Goal: Information Seeking & Learning: Learn about a topic

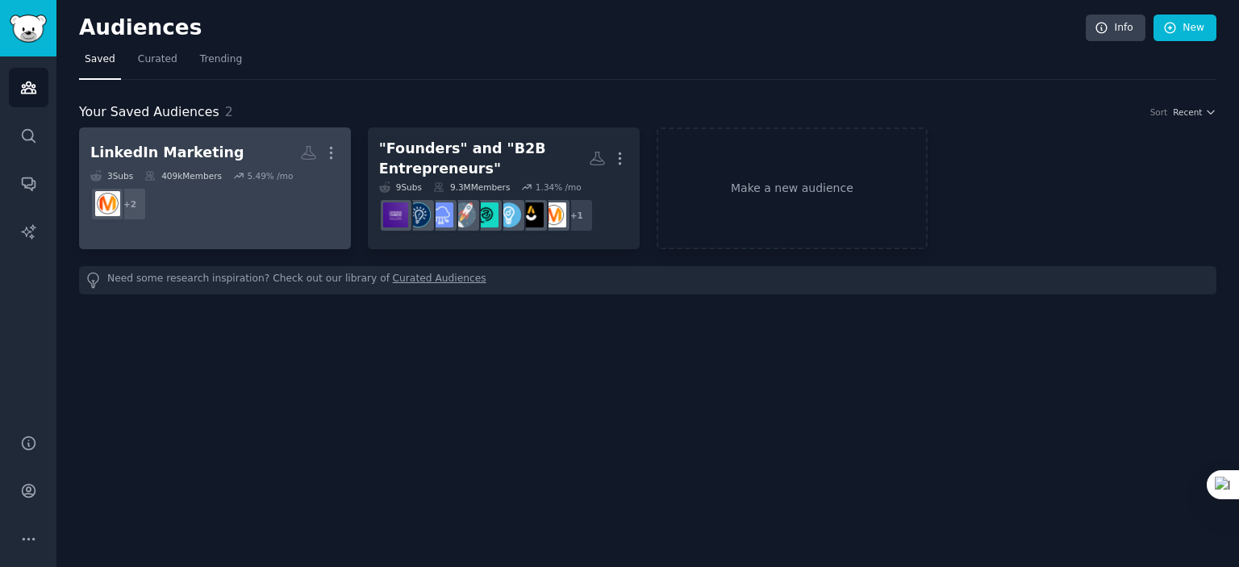
click at [233, 221] on dd "+ 2" at bounding box center [214, 203] width 249 height 45
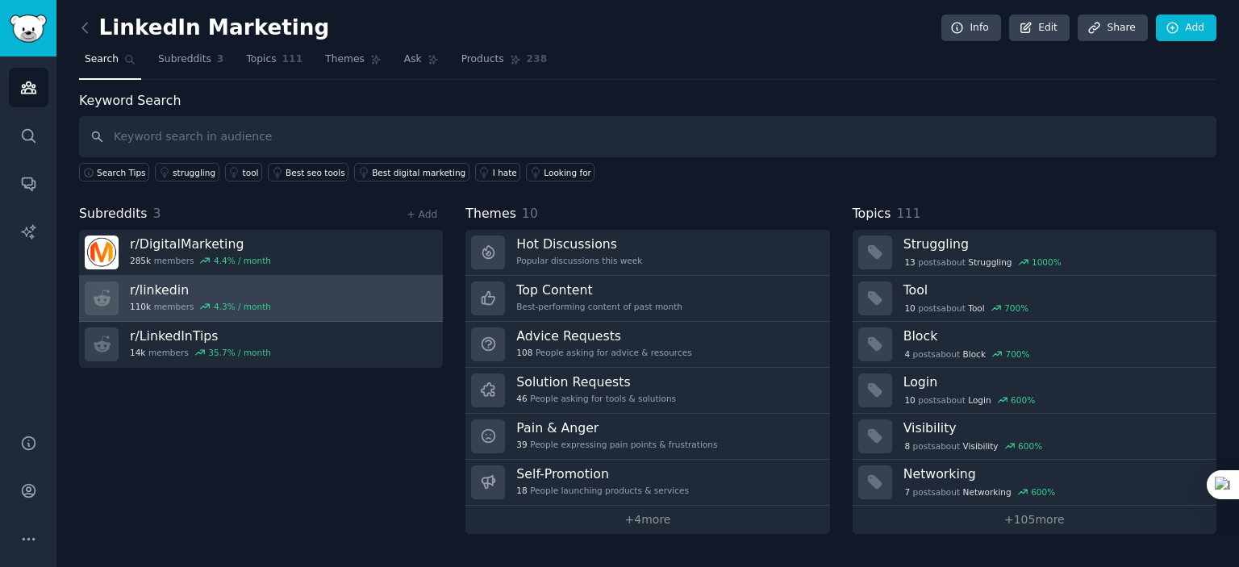
click at [292, 299] on link "r/ linkedin 110k members 4.3 % / month" at bounding box center [261, 299] width 364 height 46
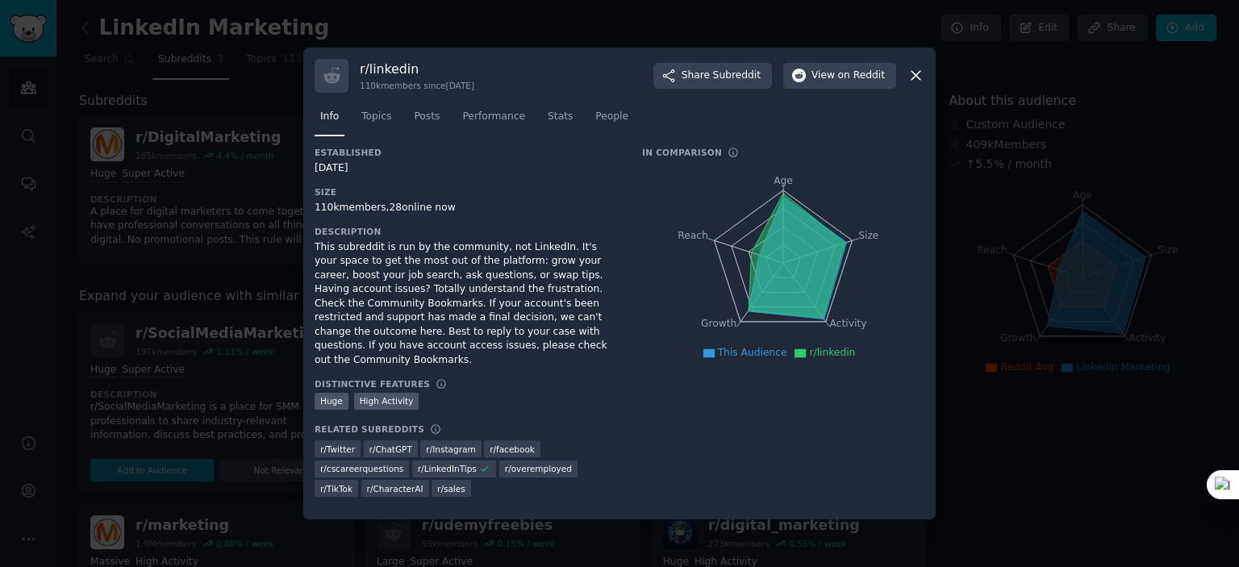
click at [353, 521] on div at bounding box center [619, 283] width 1239 height 567
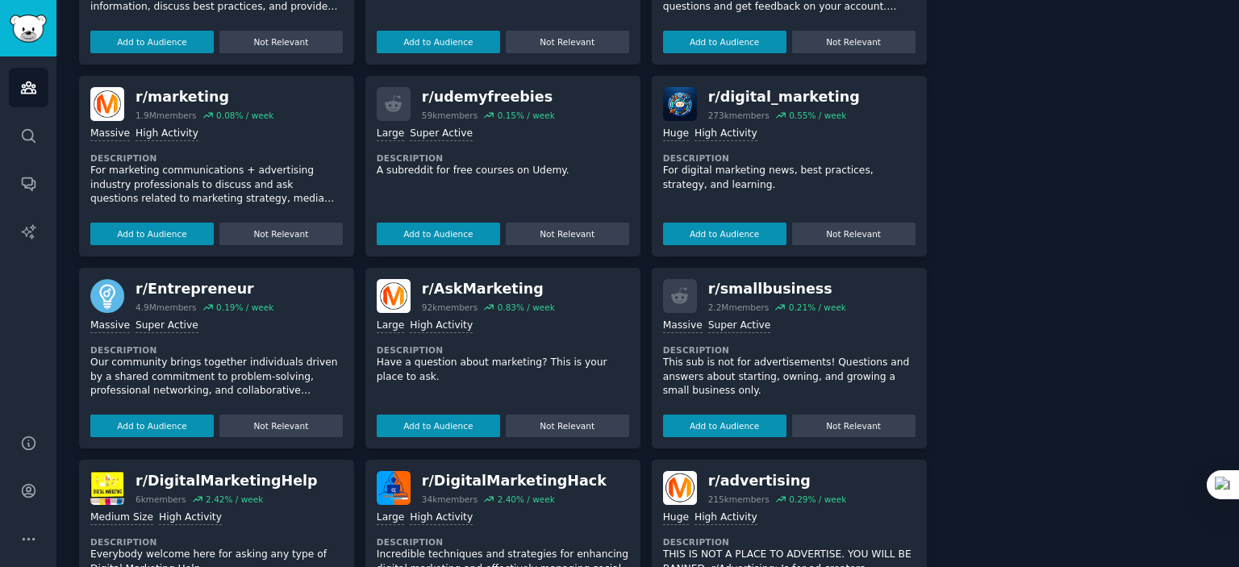
scroll to position [523, 0]
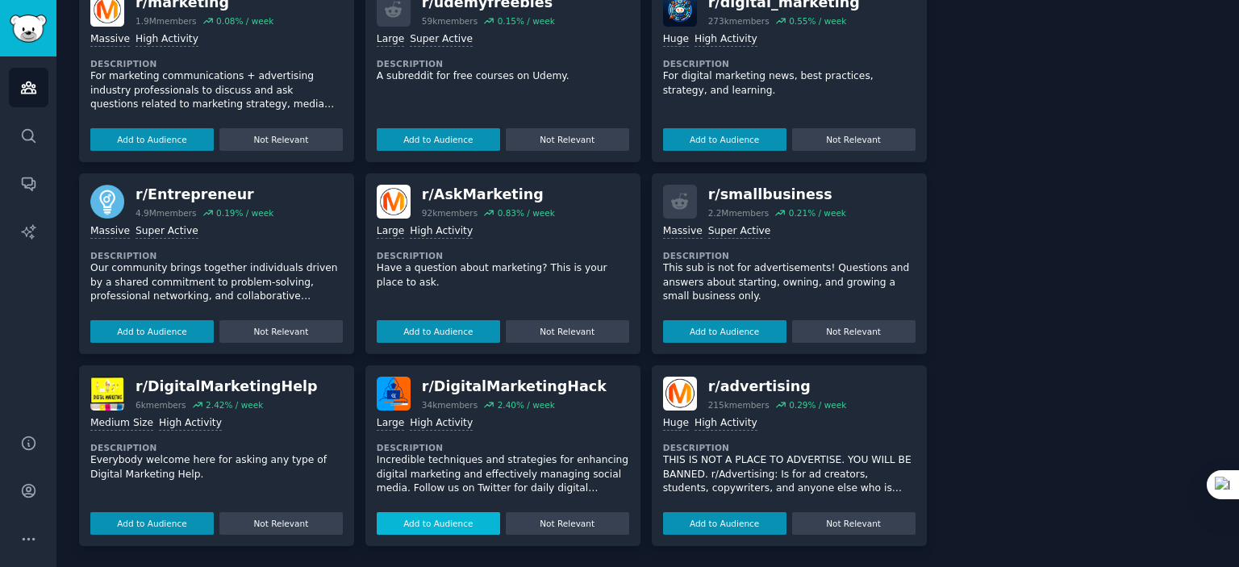
click at [437, 525] on button "Add to Audience" at bounding box center [438, 523] width 123 height 23
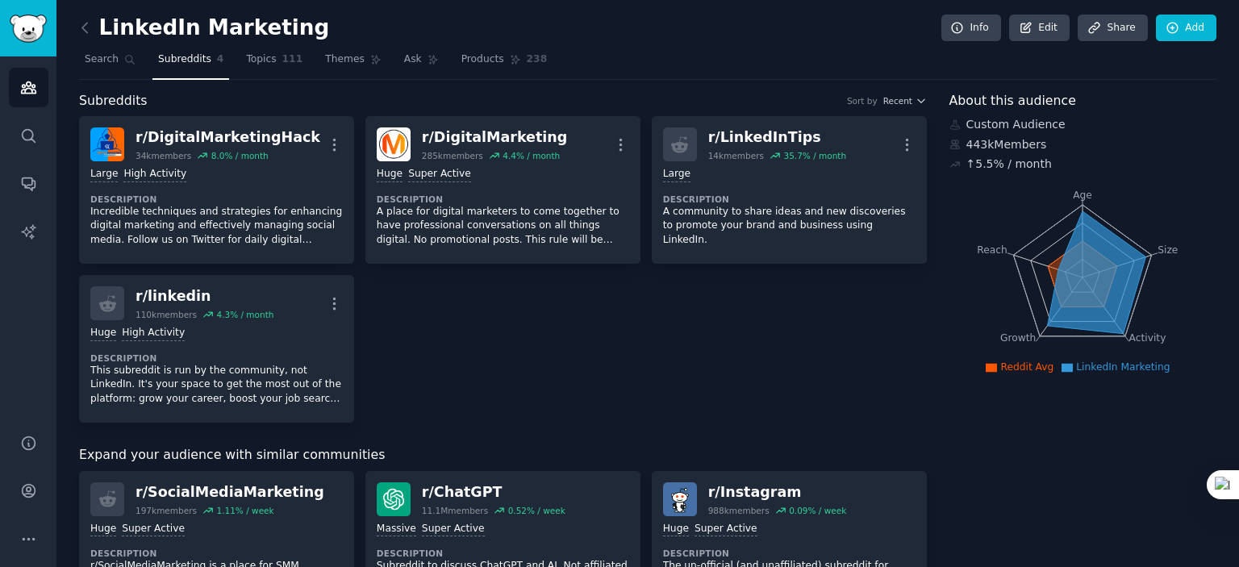
scroll to position [0, 0]
click at [328, 61] on span "Themes" at bounding box center [345, 59] width 40 height 15
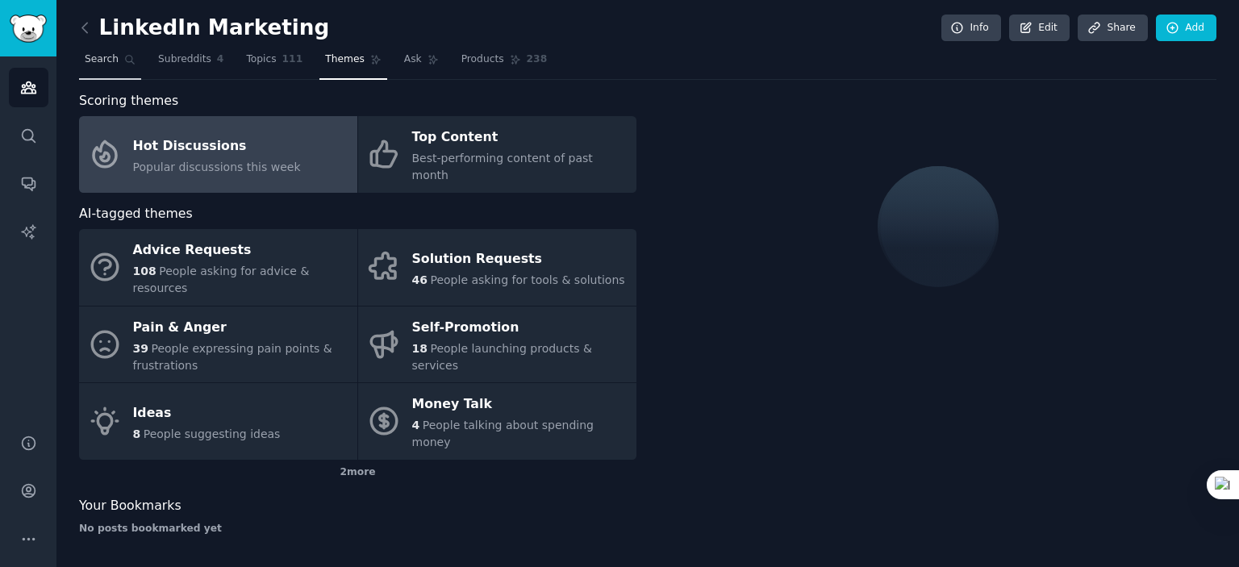
click at [108, 54] on span "Search" at bounding box center [102, 59] width 34 height 15
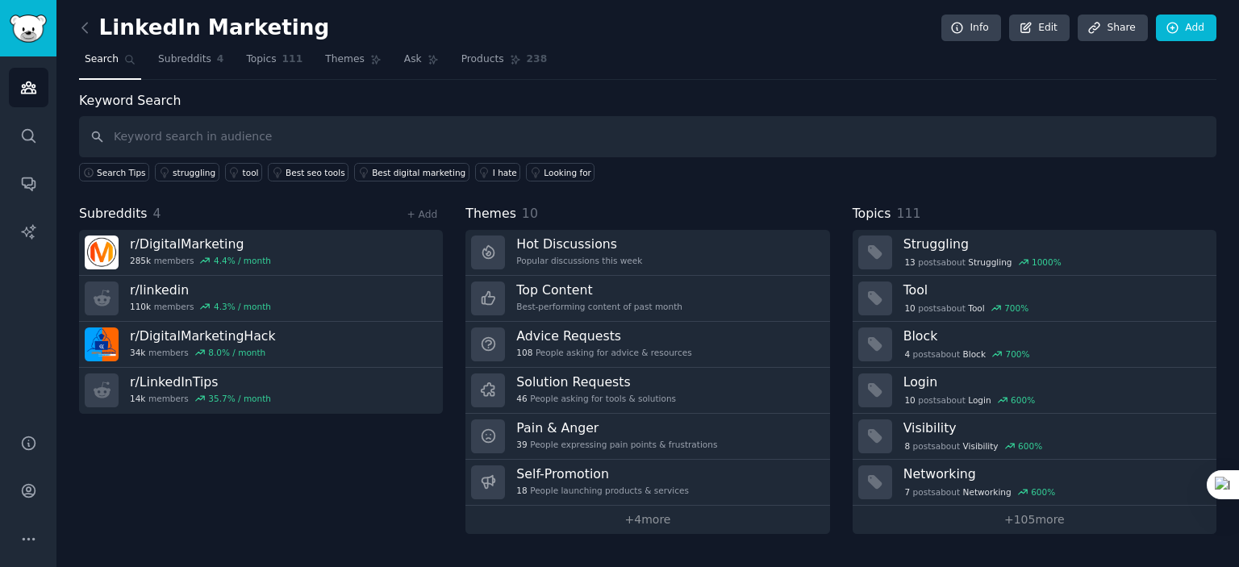
click at [213, 135] on input "text" at bounding box center [647, 136] width 1137 height 41
type input "Content Strategy"
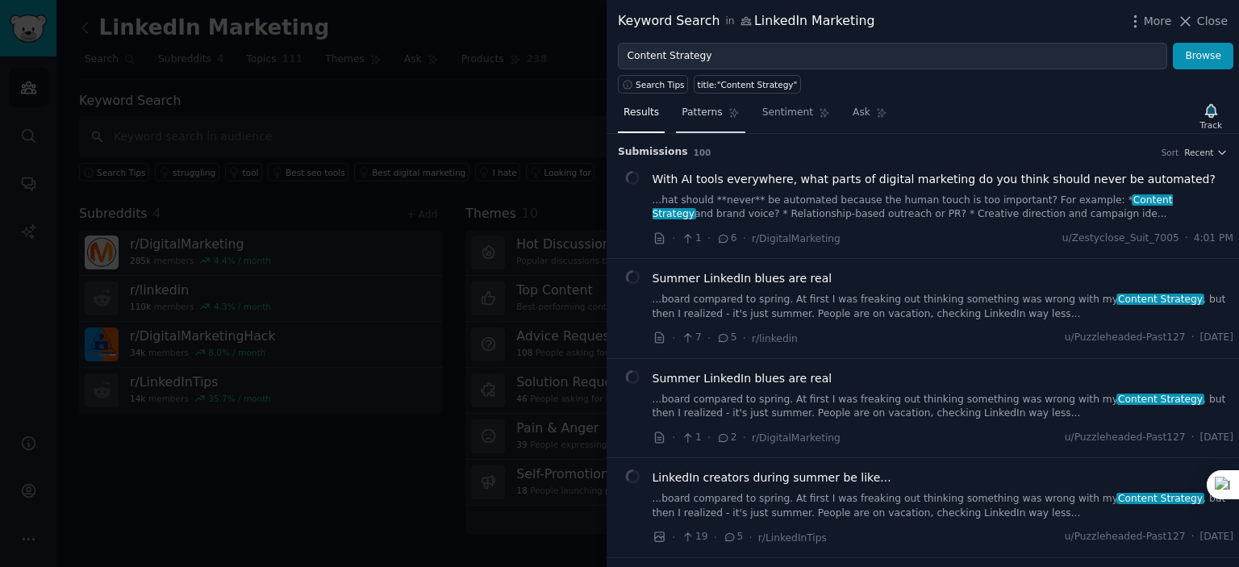
click at [728, 113] on icon at bounding box center [733, 112] width 11 height 11
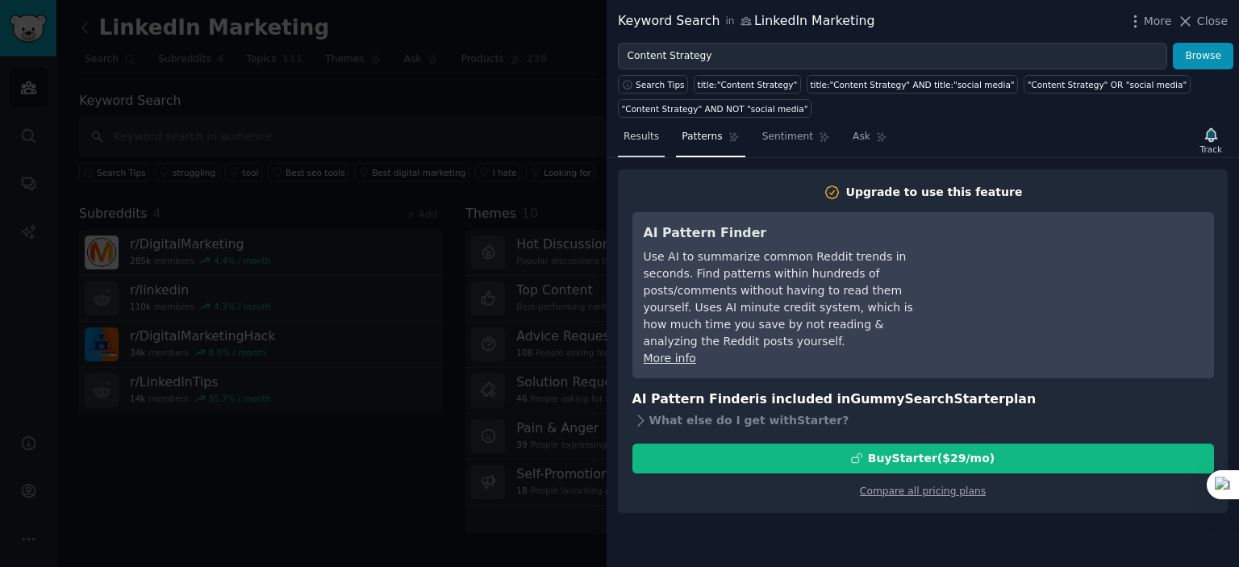
click at [620, 144] on link "Results" at bounding box center [641, 140] width 47 height 33
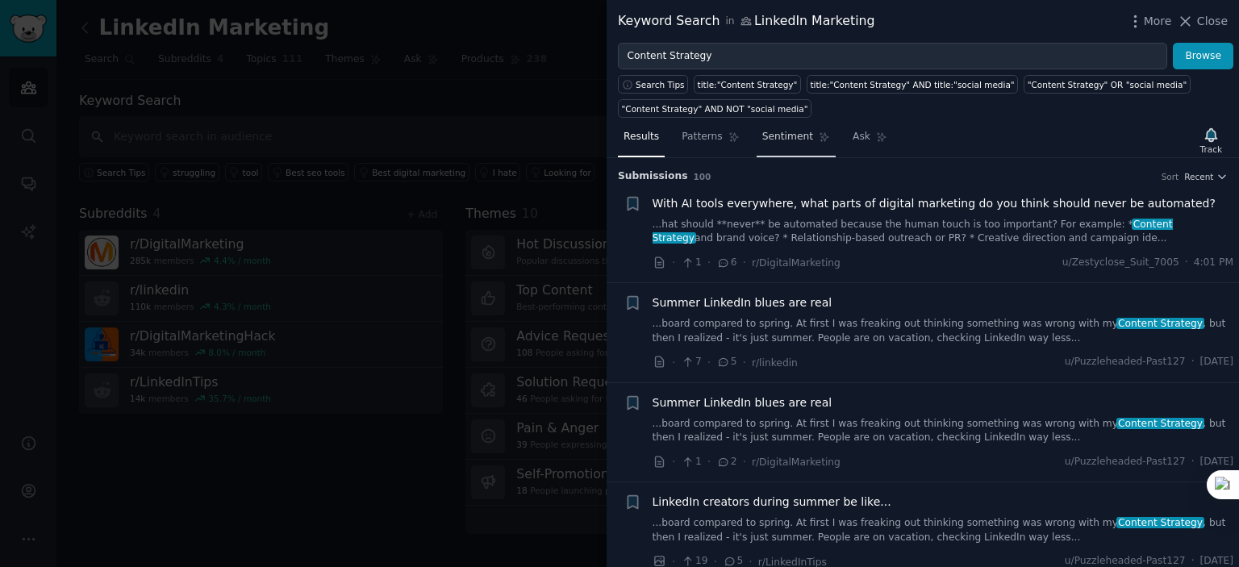
click at [774, 135] on span "Sentiment" at bounding box center [787, 137] width 51 height 15
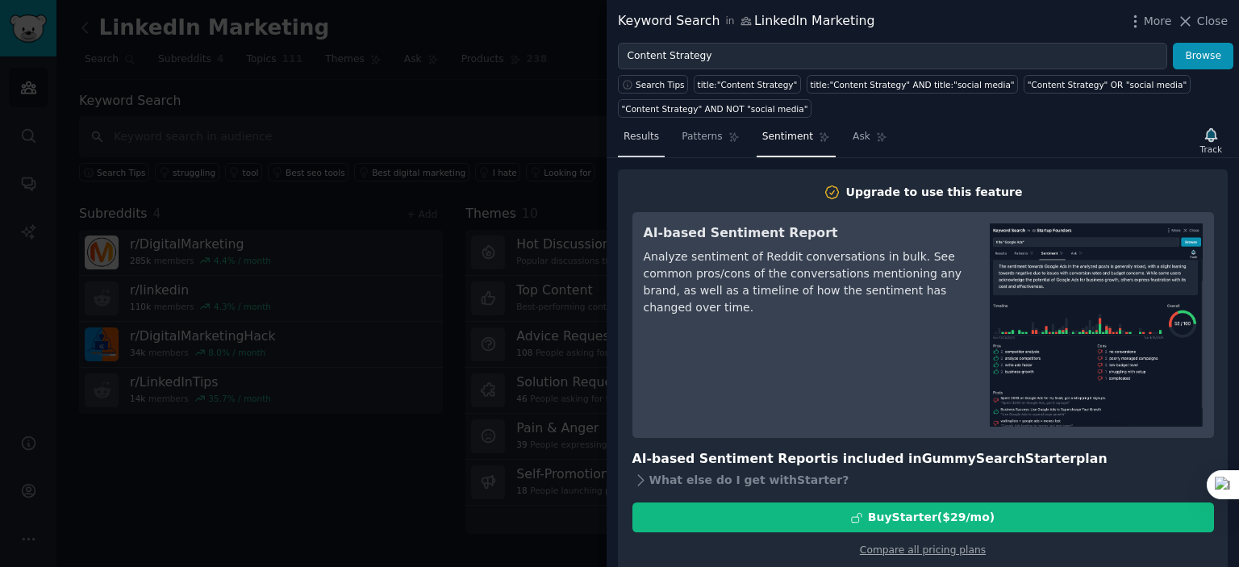
click at [654, 138] on span "Results" at bounding box center [641, 137] width 35 height 15
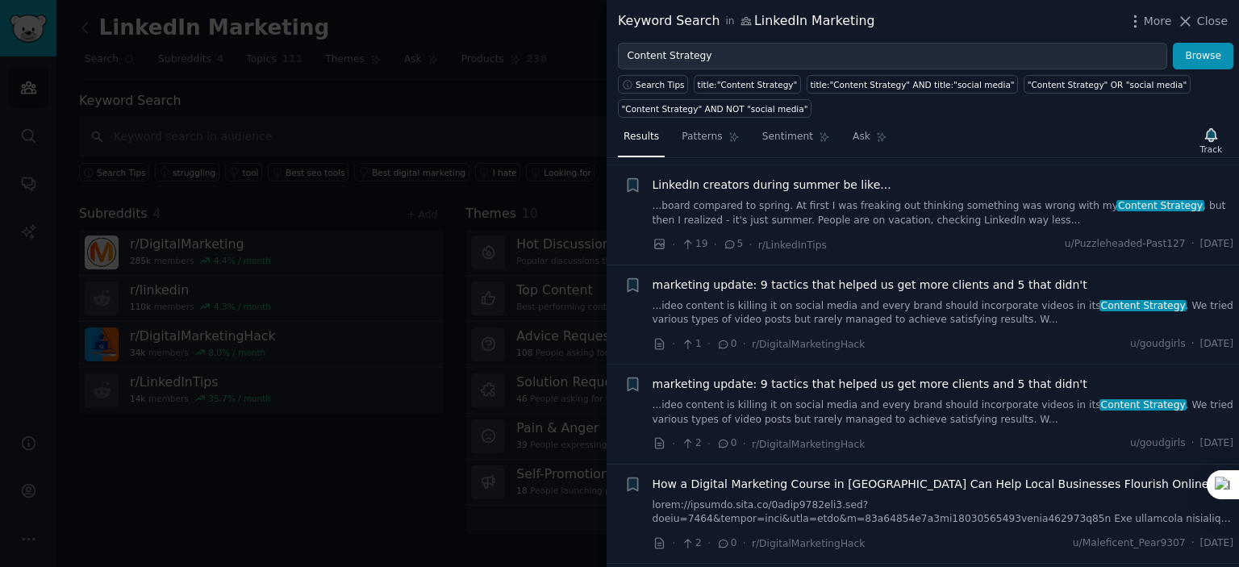
scroll to position [323, 0]
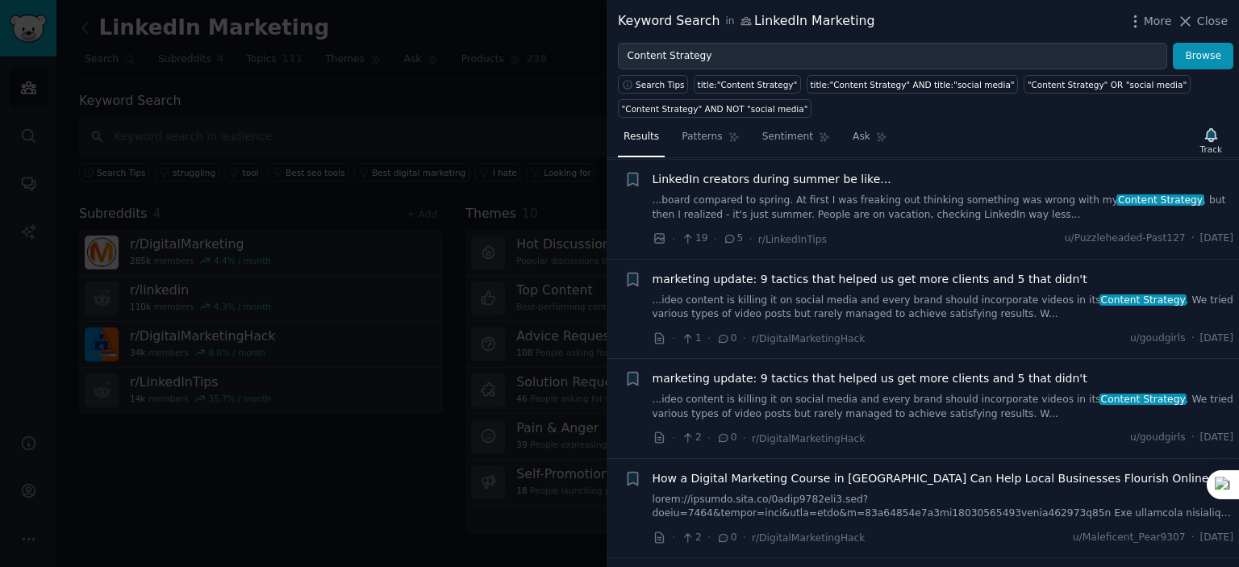
click at [942, 302] on link "...ideo content is killing it on social media and every brand should incorporat…" at bounding box center [944, 308] width 582 height 28
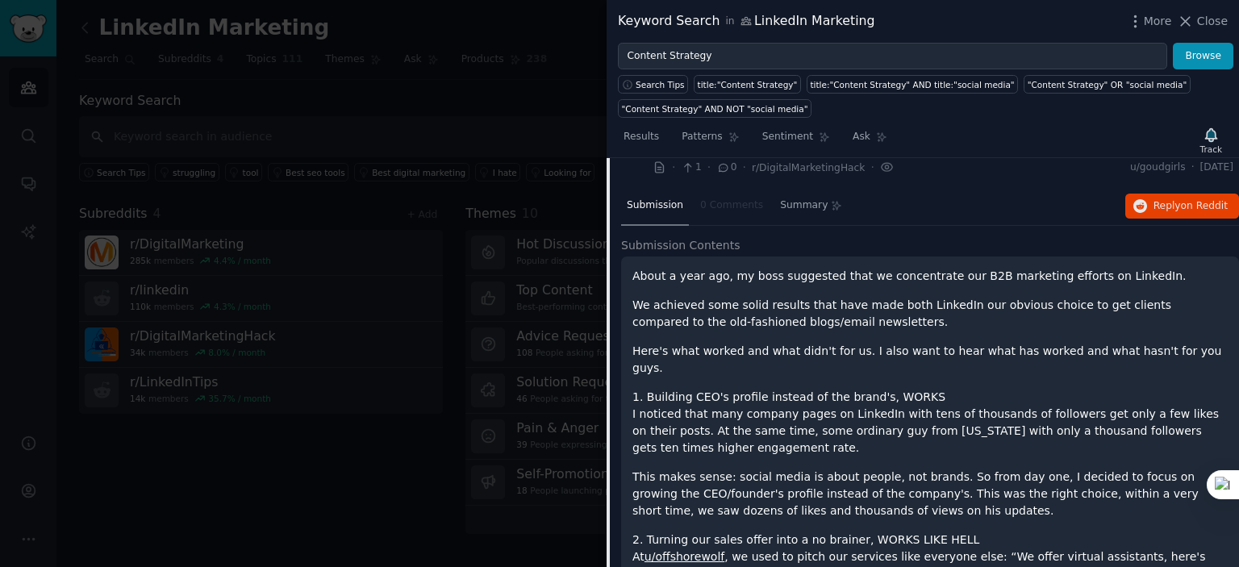
scroll to position [423, 0]
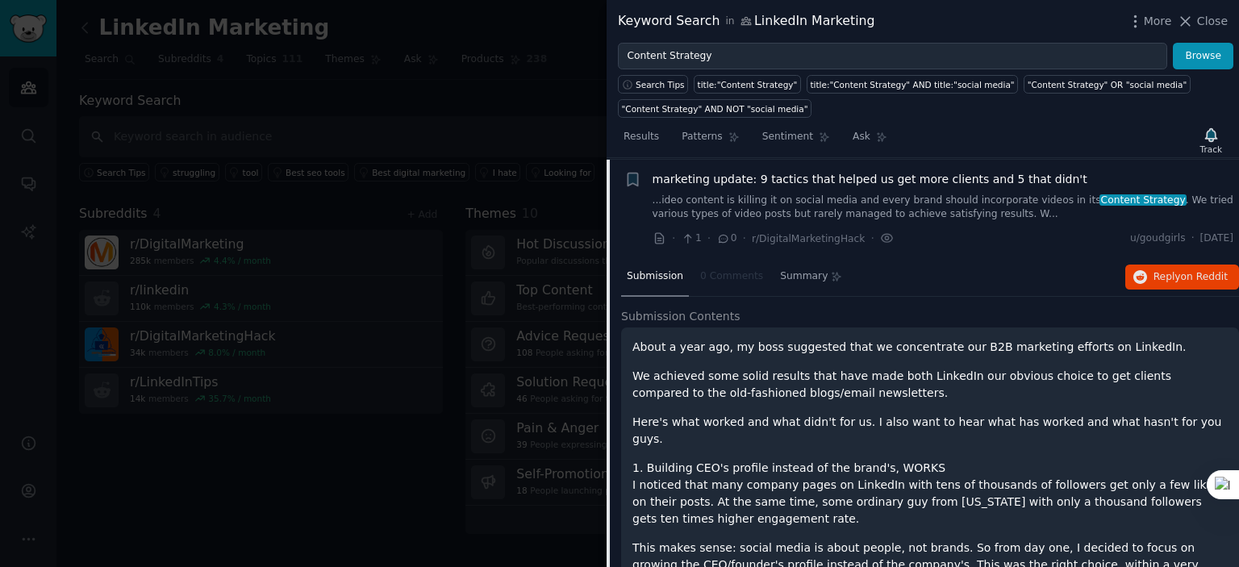
click at [715, 201] on link "...ideo content is killing it on social media and every brand should incorporat…" at bounding box center [944, 208] width 582 height 28
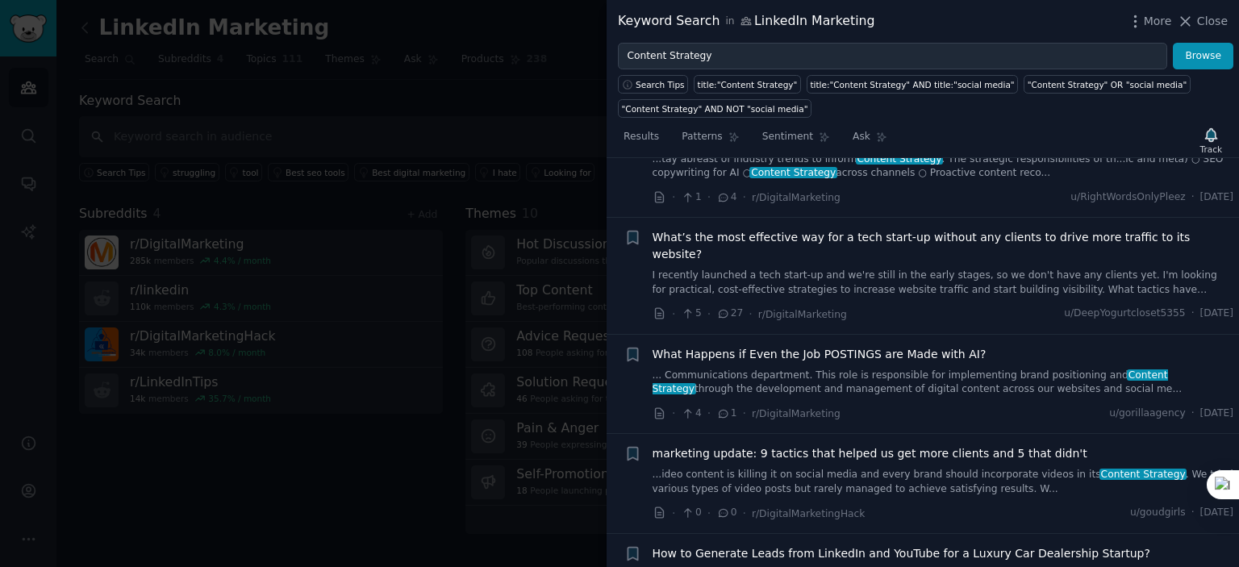
scroll to position [1471, 0]
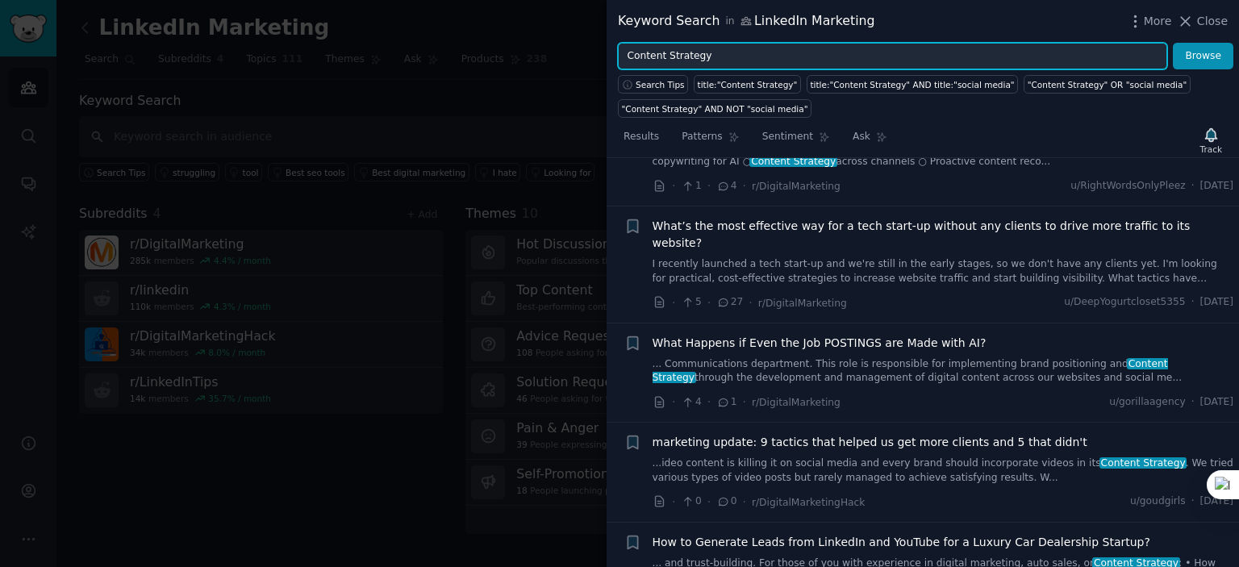
click at [630, 54] on input "Content Strategy" at bounding box center [892, 56] width 549 height 27
click at [628, 53] on input "Content Strategy" at bounding box center [892, 56] width 549 height 27
type input "LinkedIN Content Strategy"
click at [1173, 43] on button "Browse" at bounding box center [1203, 56] width 60 height 27
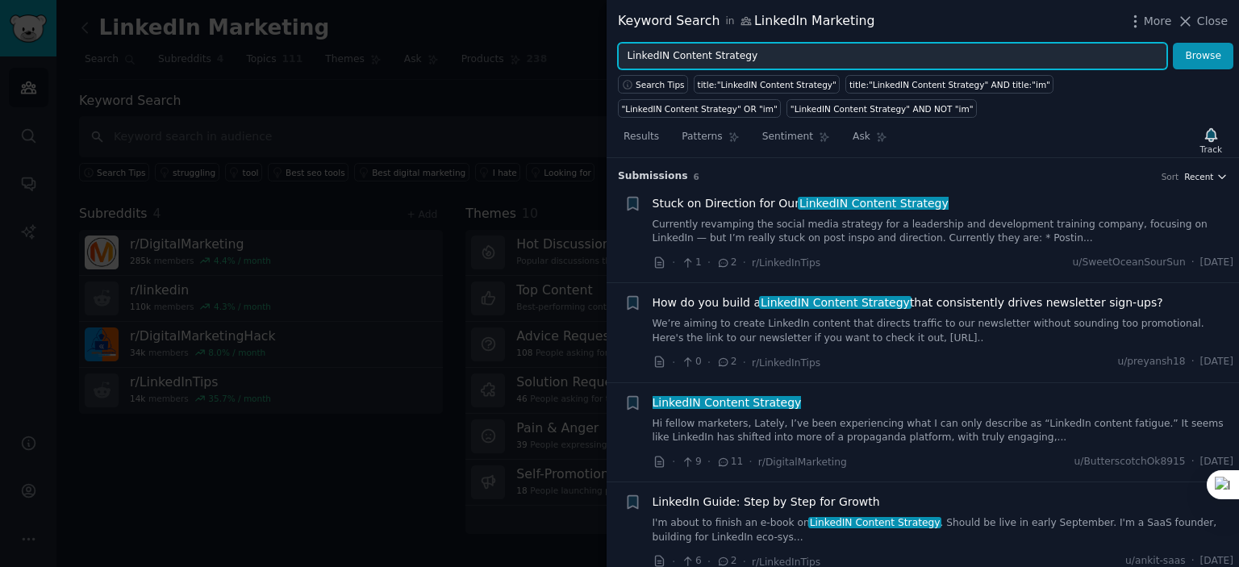
click at [1202, 177] on span "Recent" at bounding box center [1198, 176] width 29 height 11
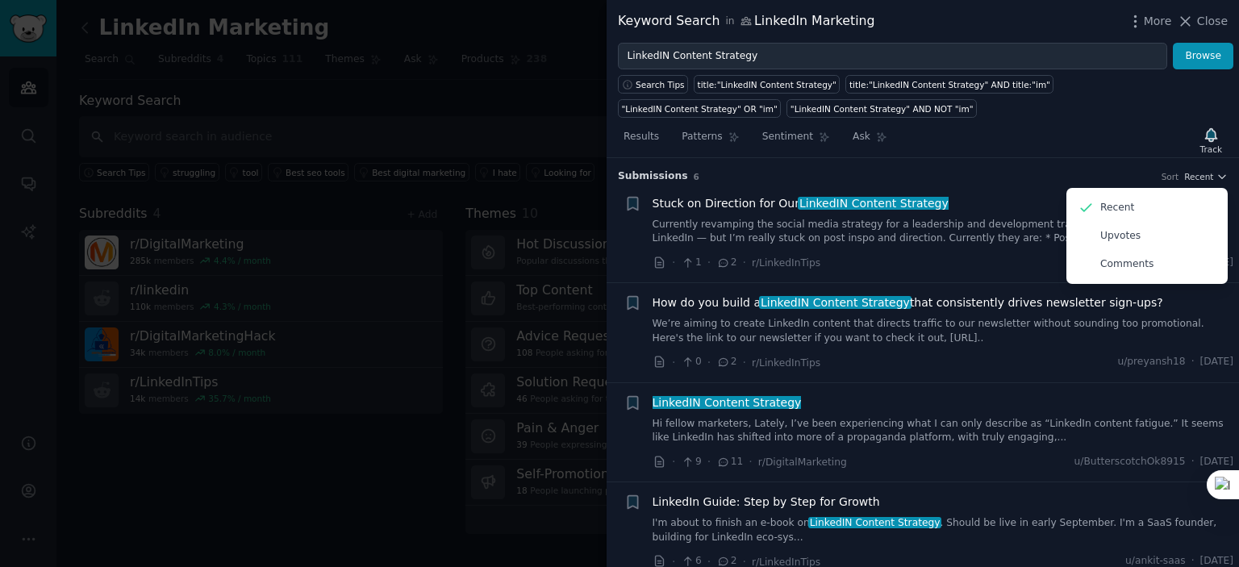
click at [1101, 144] on div "Results Patterns Sentiment Ask Track" at bounding box center [923, 140] width 632 height 35
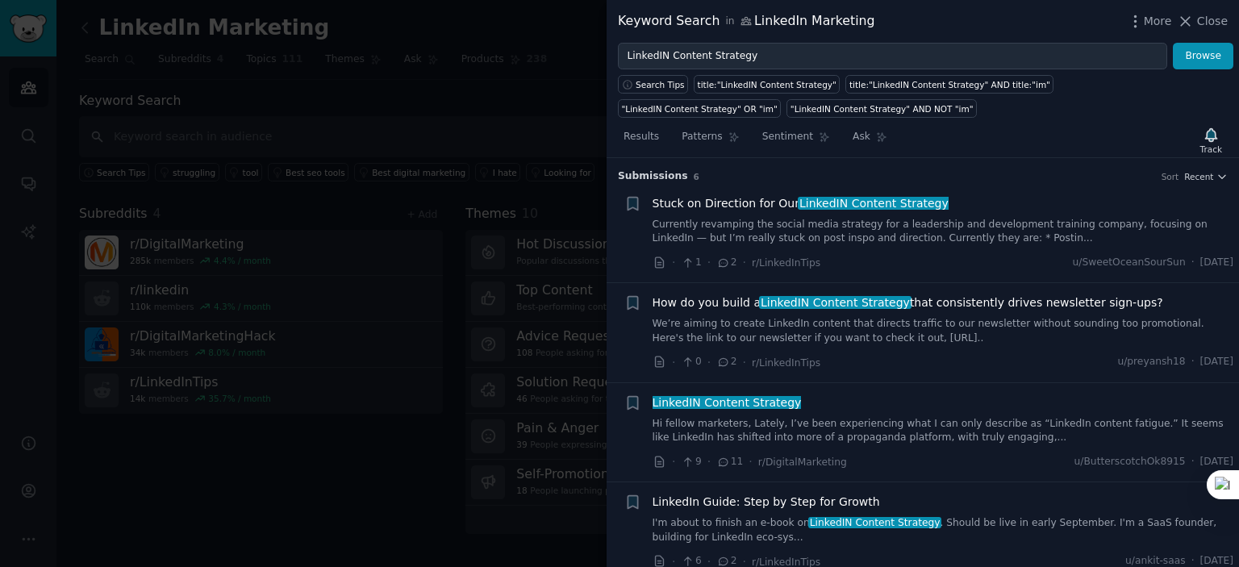
click at [895, 331] on link "We’re aiming to create LinkedIn content that directs traffic to our newsletter …" at bounding box center [944, 331] width 582 height 28
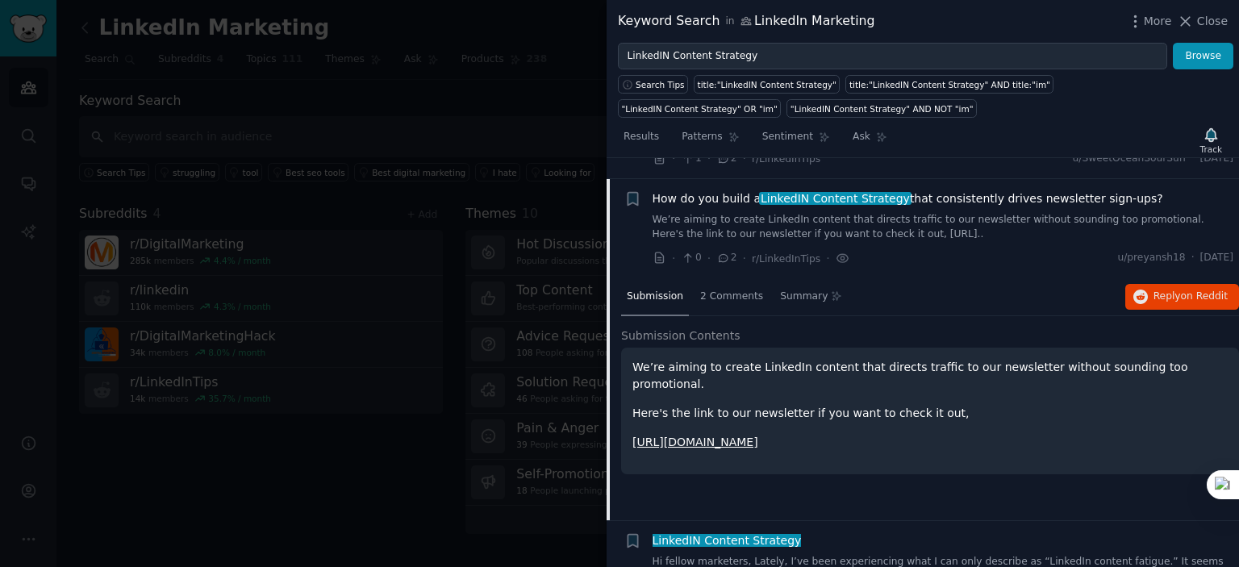
scroll to position [125, 0]
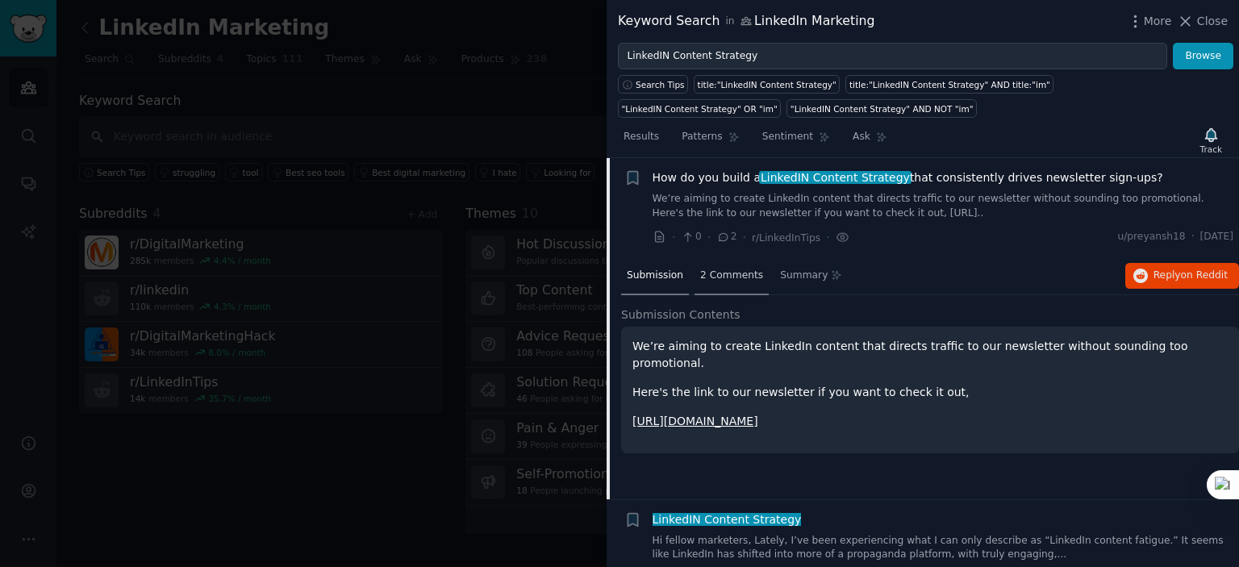
click at [715, 271] on span "2 Comments" at bounding box center [731, 276] width 63 height 15
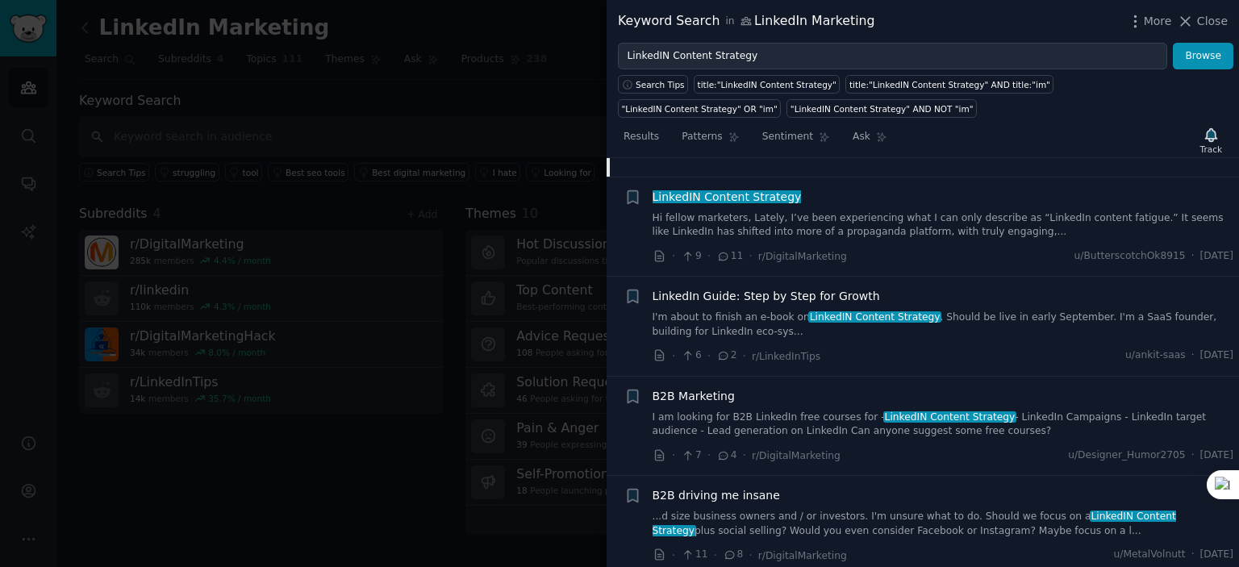
scroll to position [453, 0]
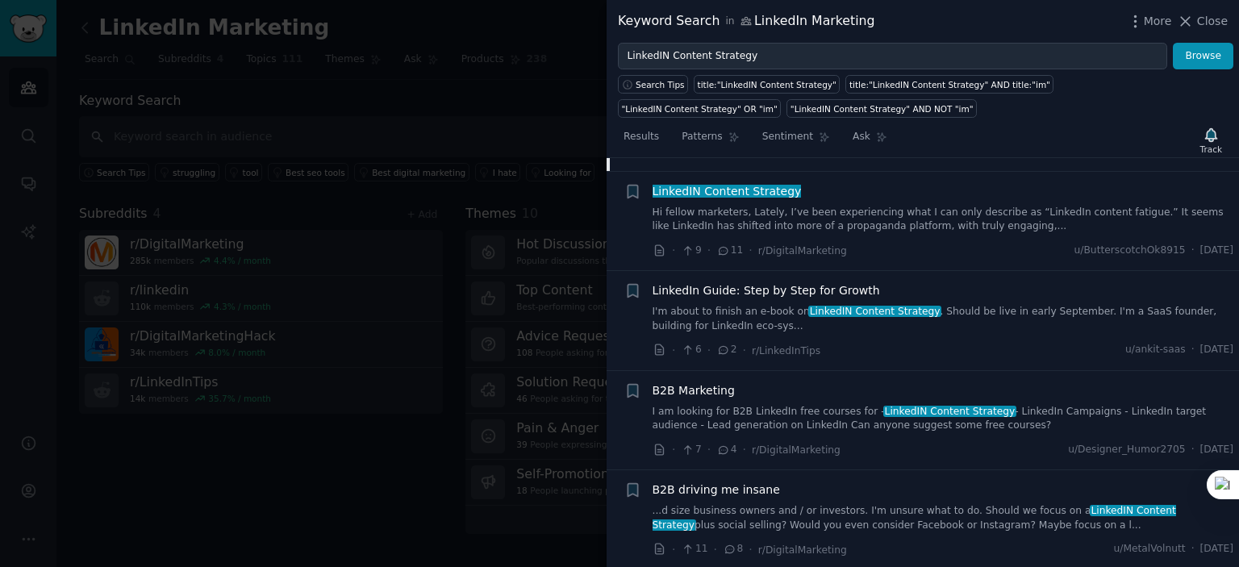
click at [824, 507] on link "...d size business owners and / or investors. I'm unsure what to do. Should we …" at bounding box center [944, 518] width 582 height 28
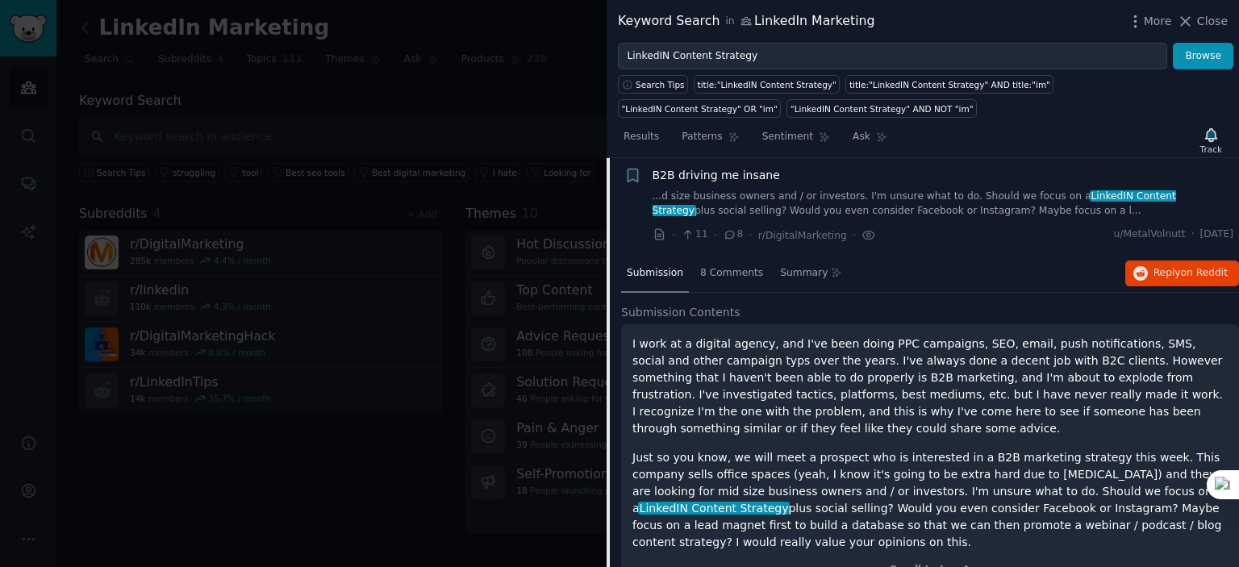
scroll to position [528, 0]
click at [856, 309] on h2 "Submission Contents" at bounding box center [930, 310] width 618 height 17
click at [726, 302] on h2 "Submission Contents" at bounding box center [930, 310] width 618 height 17
click at [664, 276] on div "Submission" at bounding box center [655, 272] width 68 height 39
click at [671, 312] on span "Submission Contents" at bounding box center [680, 310] width 119 height 17
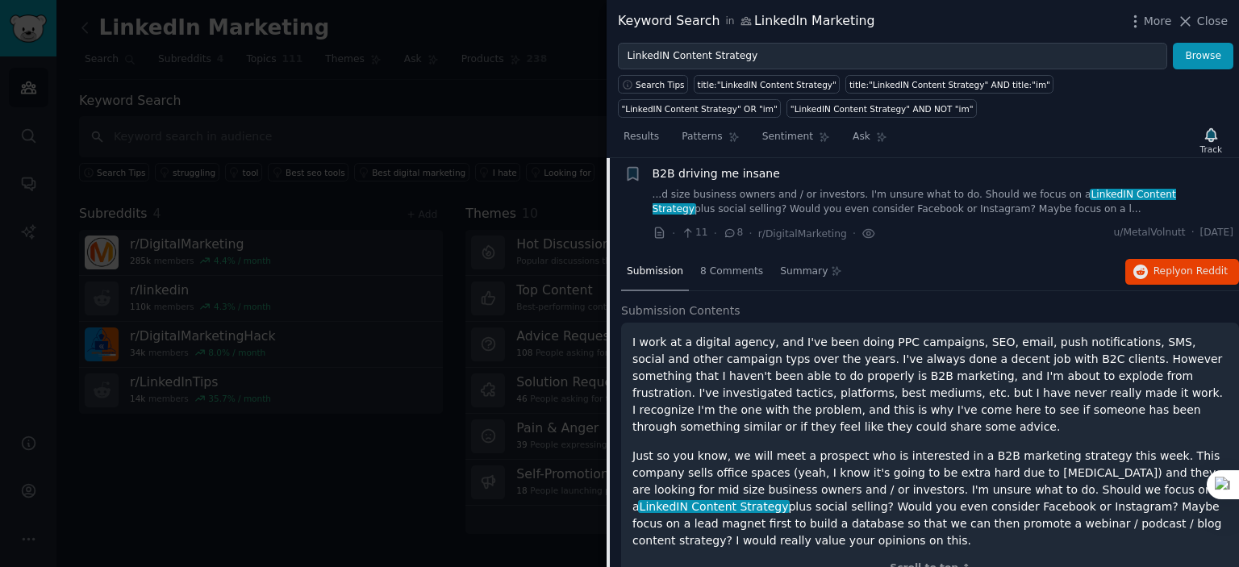
click at [679, 205] on link "...d size business owners and / or investors. I'm unsure what to do. Should we …" at bounding box center [944, 202] width 582 height 28
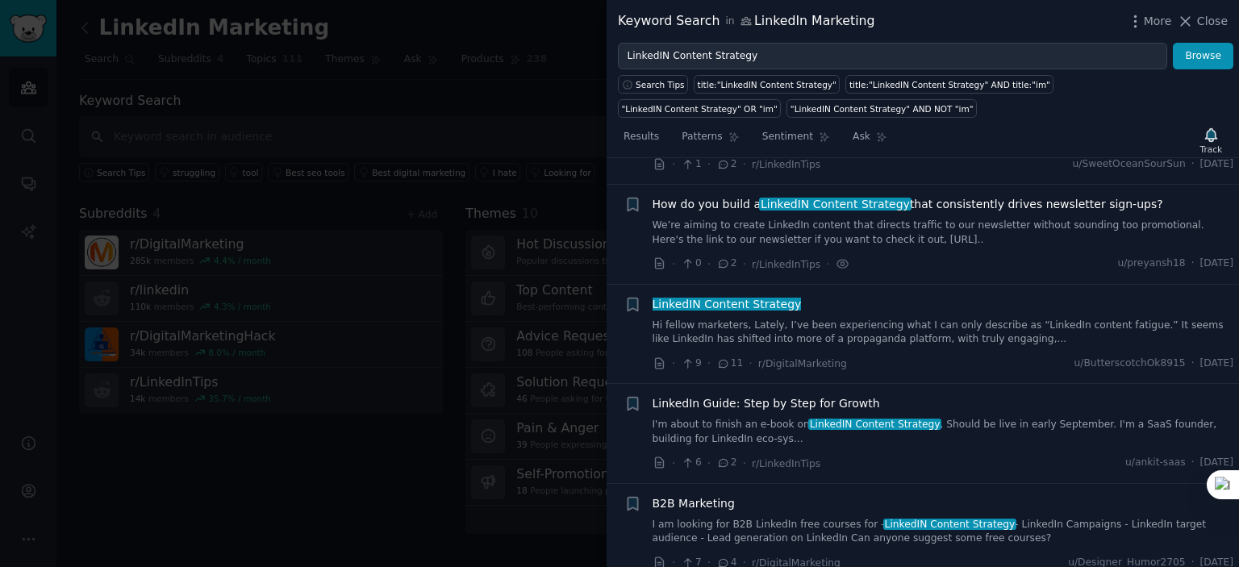
scroll to position [211, 0]
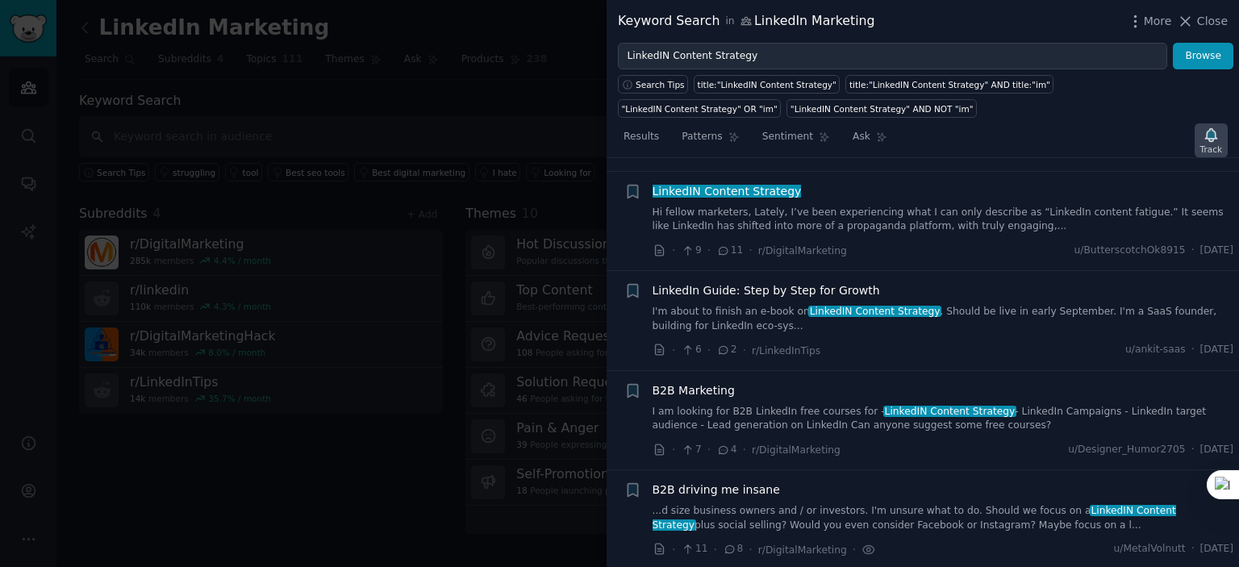
click at [1212, 136] on icon "button" at bounding box center [1210, 134] width 11 height 13
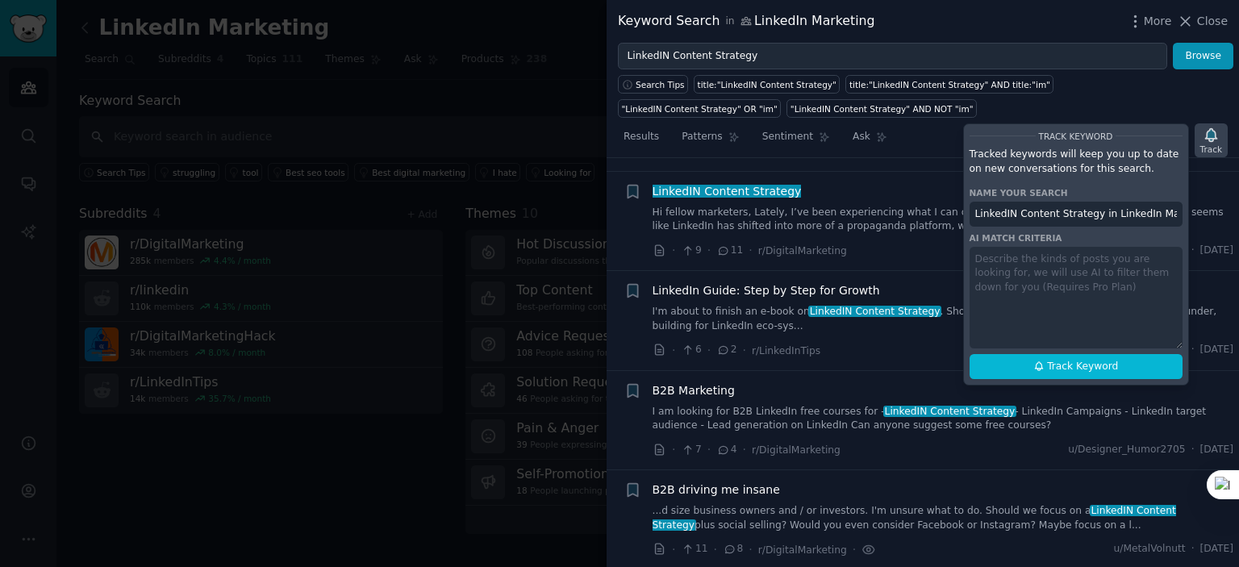
scroll to position [0, 10]
click at [1168, 109] on div "Search Tips title:"LinkedIN Content Strategy" title:"LinkedIN Content Strategy"…" at bounding box center [923, 93] width 632 height 48
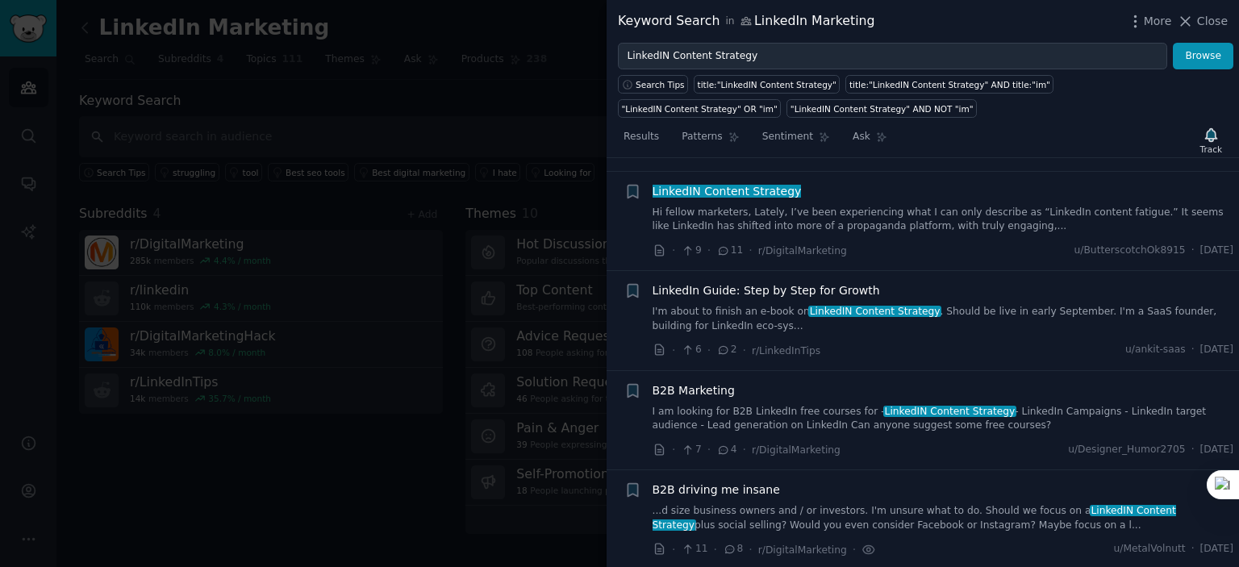
click at [1062, 139] on div "Results Patterns Sentiment Ask Track" at bounding box center [923, 140] width 632 height 35
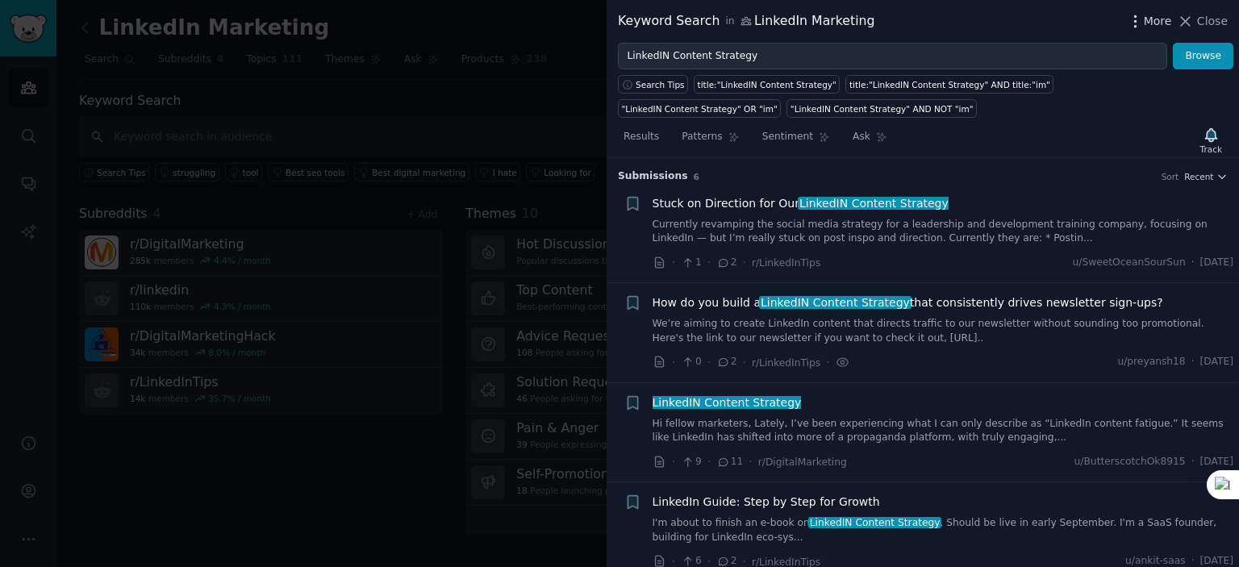
click at [1144, 27] on icon "button" at bounding box center [1135, 21] width 17 height 17
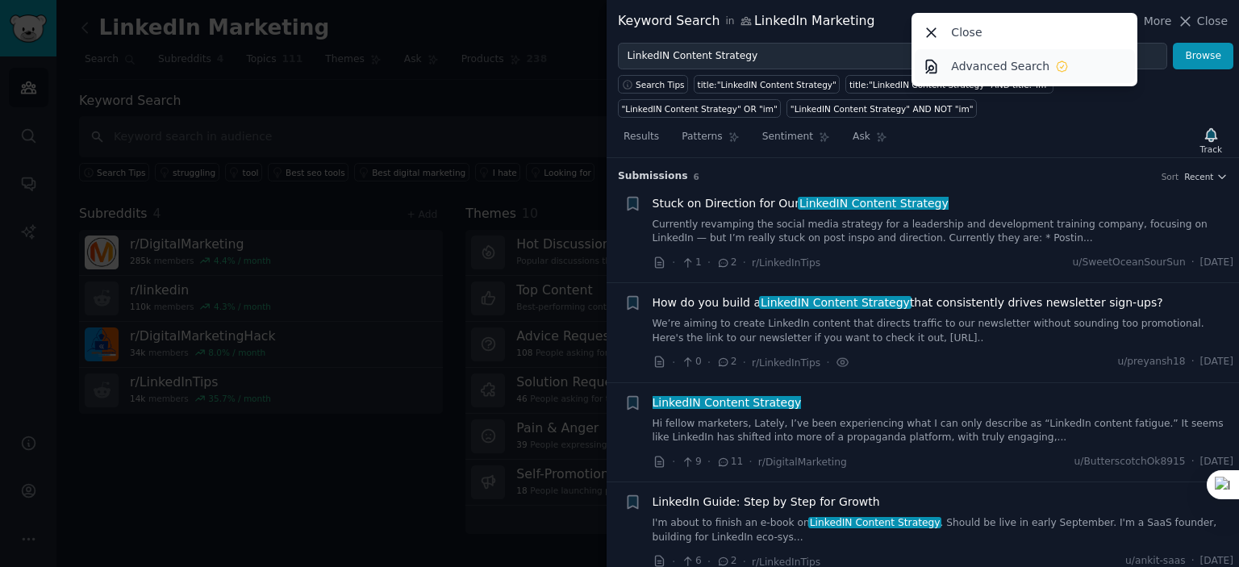
click at [1020, 65] on p "Advanced Search" at bounding box center [1000, 66] width 98 height 17
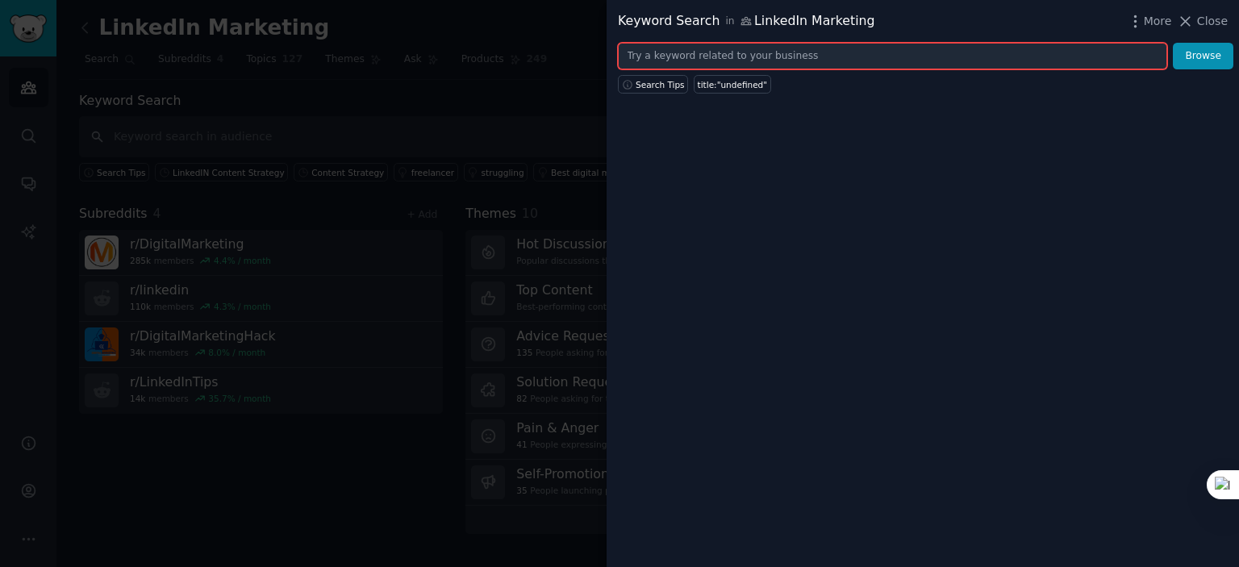
click at [759, 52] on input "text" at bounding box center [892, 56] width 549 height 27
click at [838, 60] on input "text" at bounding box center [892, 56] width 549 height 27
click at [816, 54] on input "text" at bounding box center [892, 56] width 549 height 27
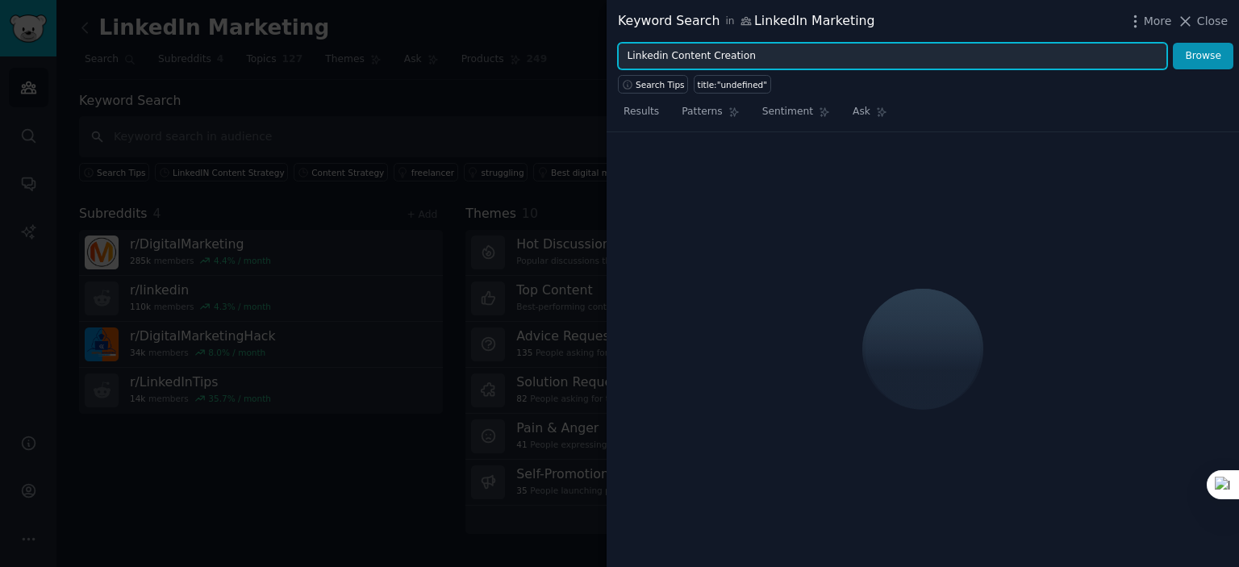
click at [1173, 43] on button "Browse" at bounding box center [1203, 56] width 60 height 27
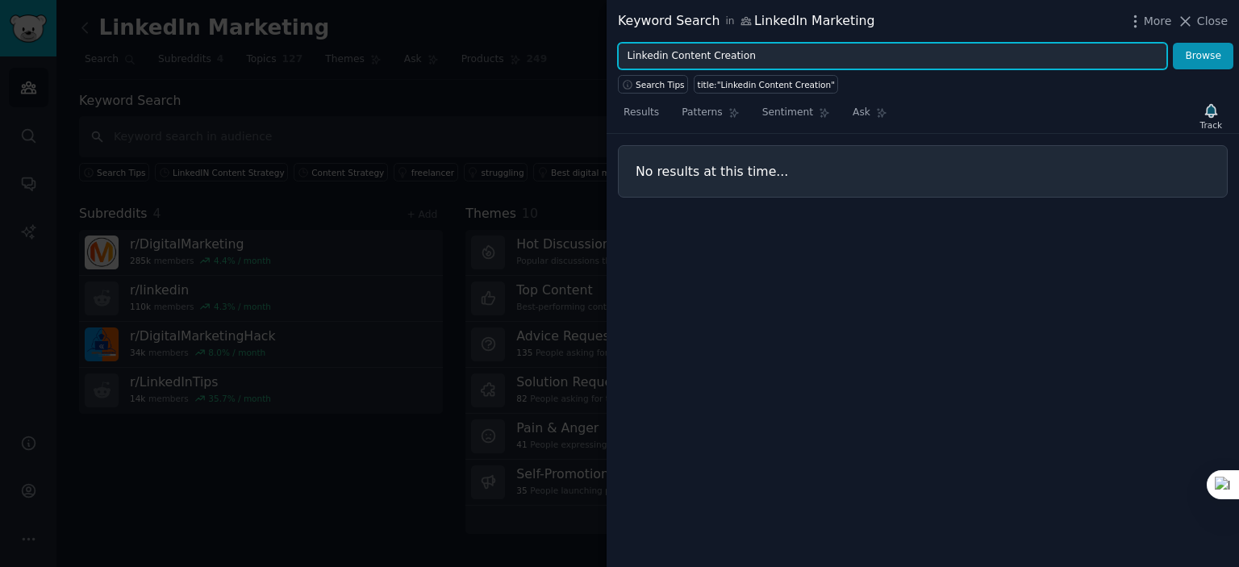
drag, startPoint x: 665, startPoint y: 56, endPoint x: 603, endPoint y: 62, distance: 62.4
click at [603, 62] on div "Keyword Search in LinkedIn Marketing More Close Linkedin Content Creation Brows…" at bounding box center [619, 283] width 1239 height 567
type input "Content Creation"
click at [1173, 43] on button "Browse" at bounding box center [1203, 56] width 60 height 27
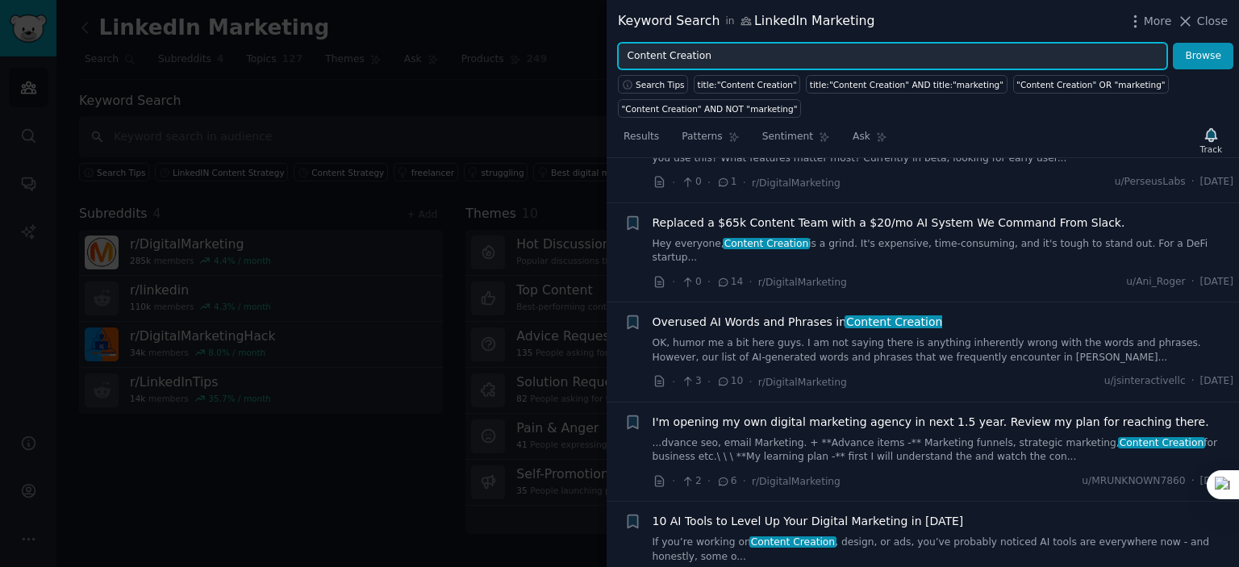
scroll to position [645, 0]
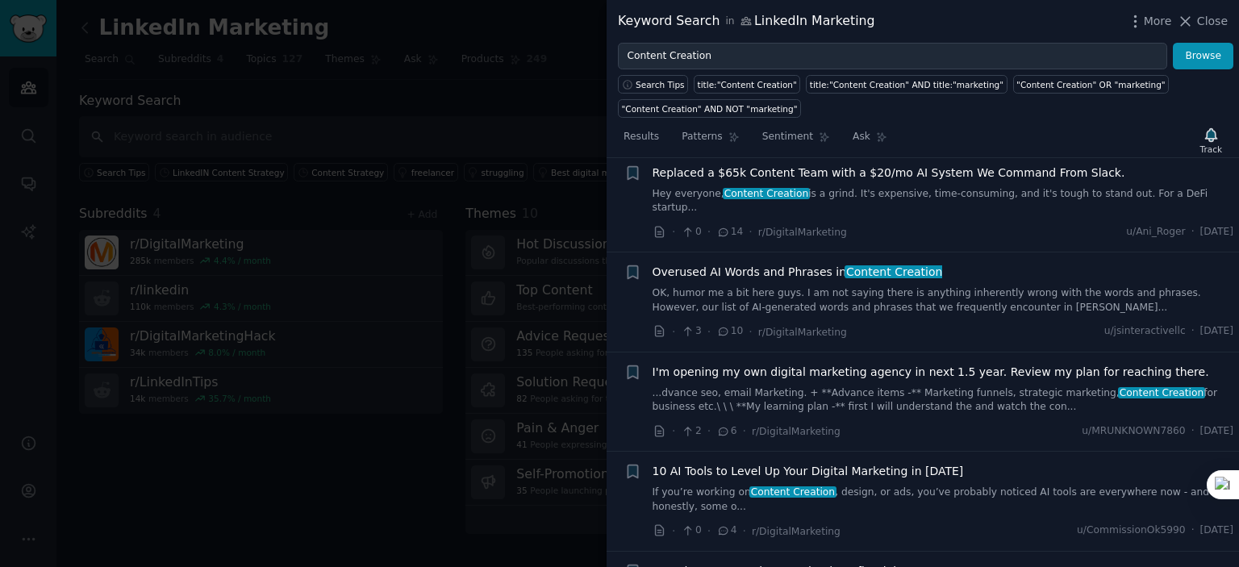
click at [866, 298] on div "Overused AI Words and Phrases in Content Creation OK, humor me a bit here guys.…" at bounding box center [944, 302] width 582 height 77
click at [936, 294] on link "OK, humor me a bit here guys. I am not saying there is anything inherently wron…" at bounding box center [944, 300] width 582 height 28
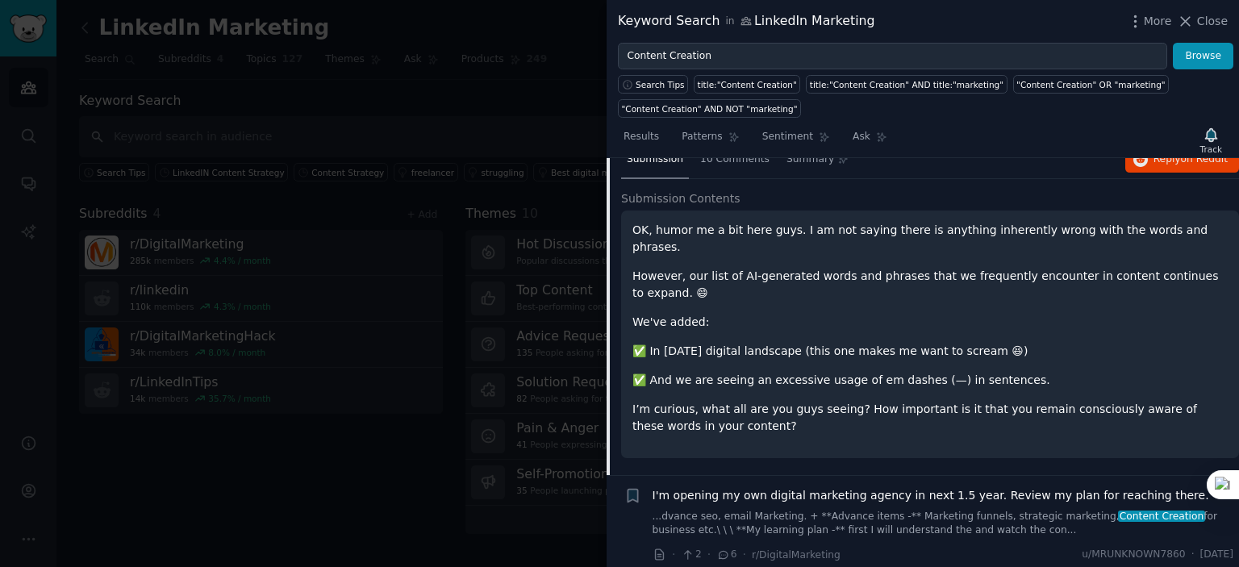
scroll to position [805, 0]
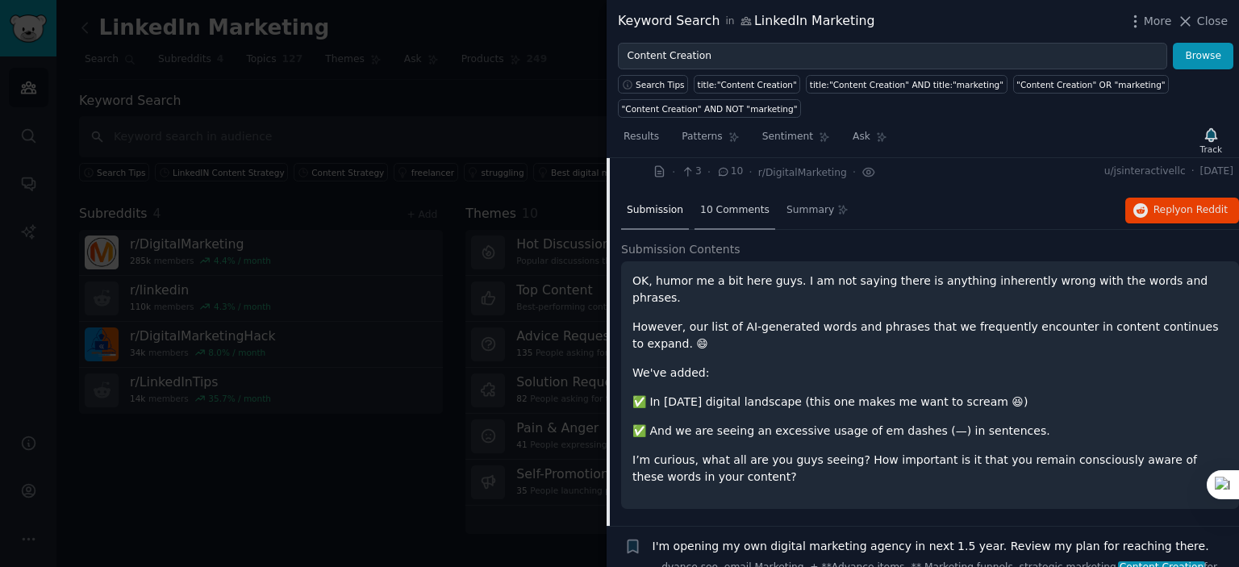
click at [716, 203] on span "10 Comments" at bounding box center [734, 210] width 69 height 15
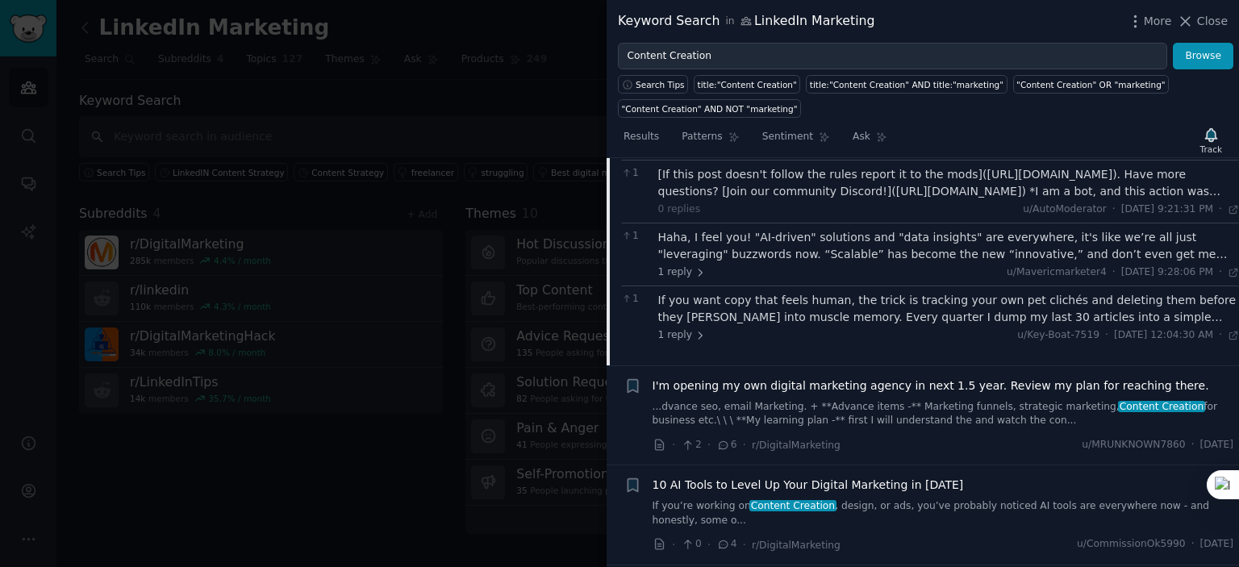
scroll to position [1128, 0]
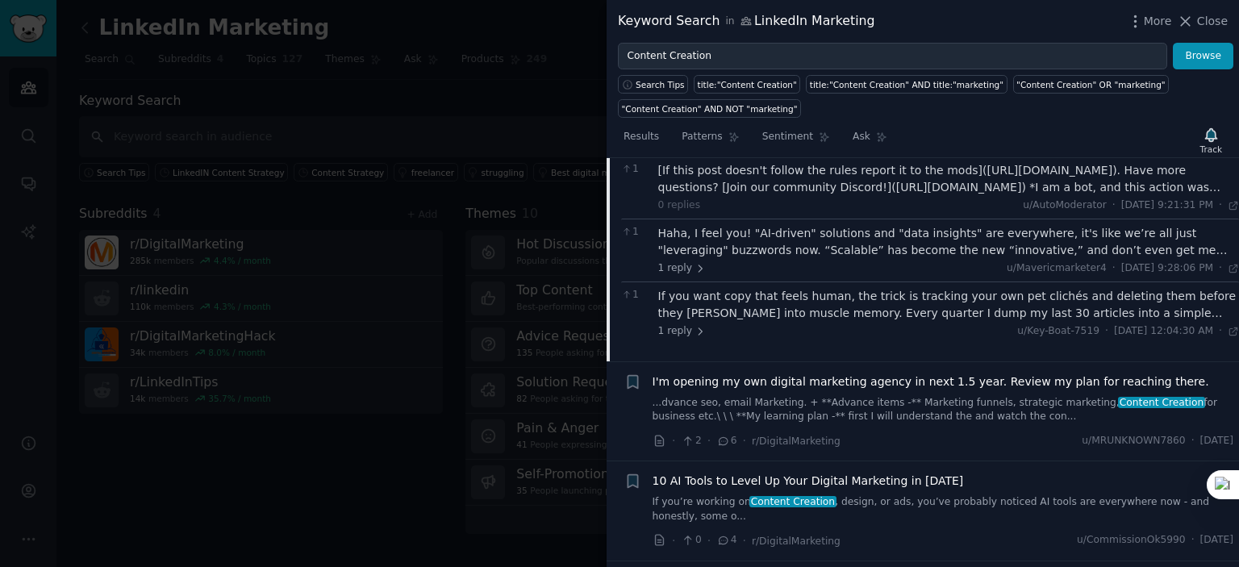
click at [941, 396] on link "...dvance seo, email Marketing. + **Advance items -** Marketing funnels, strate…" at bounding box center [944, 410] width 582 height 28
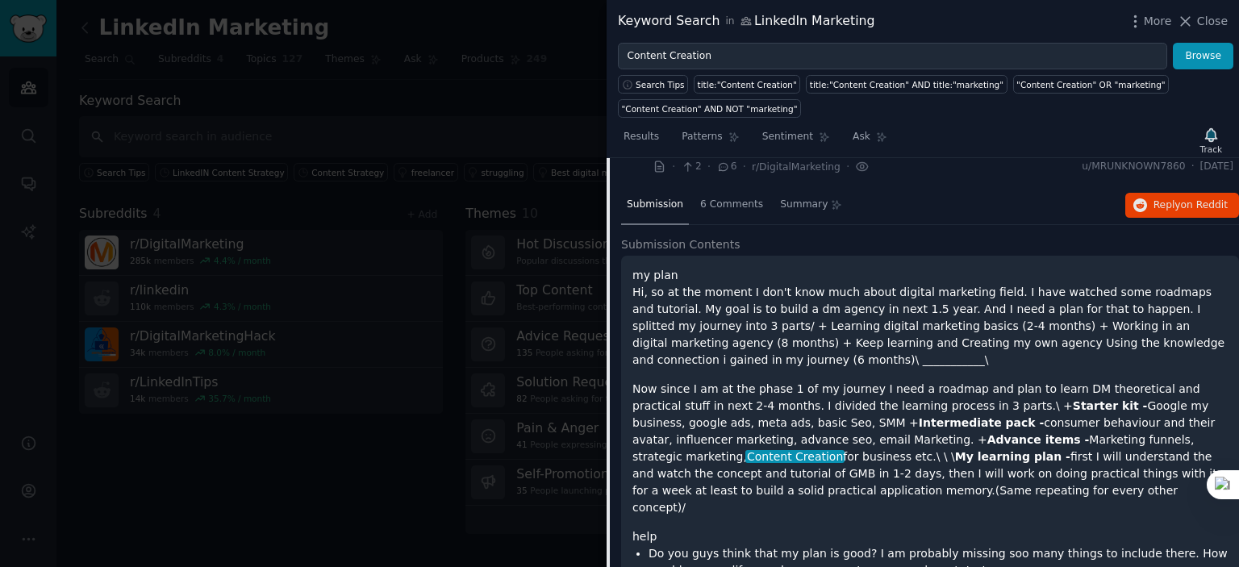
scroll to position [904, 0]
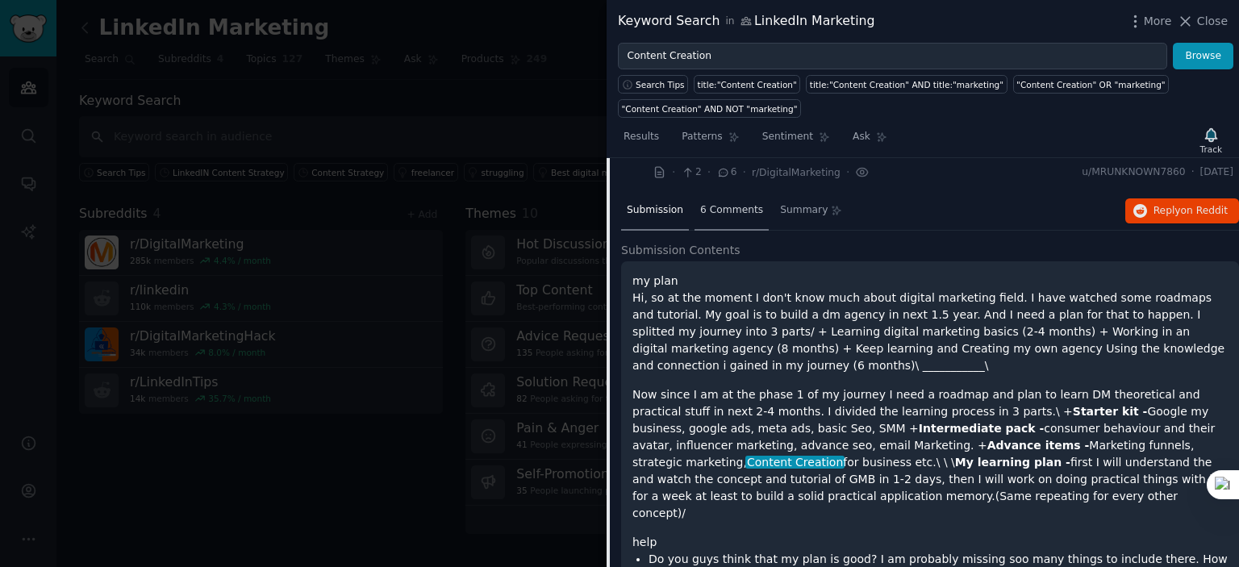
click at [731, 203] on span "6 Comments" at bounding box center [731, 210] width 63 height 15
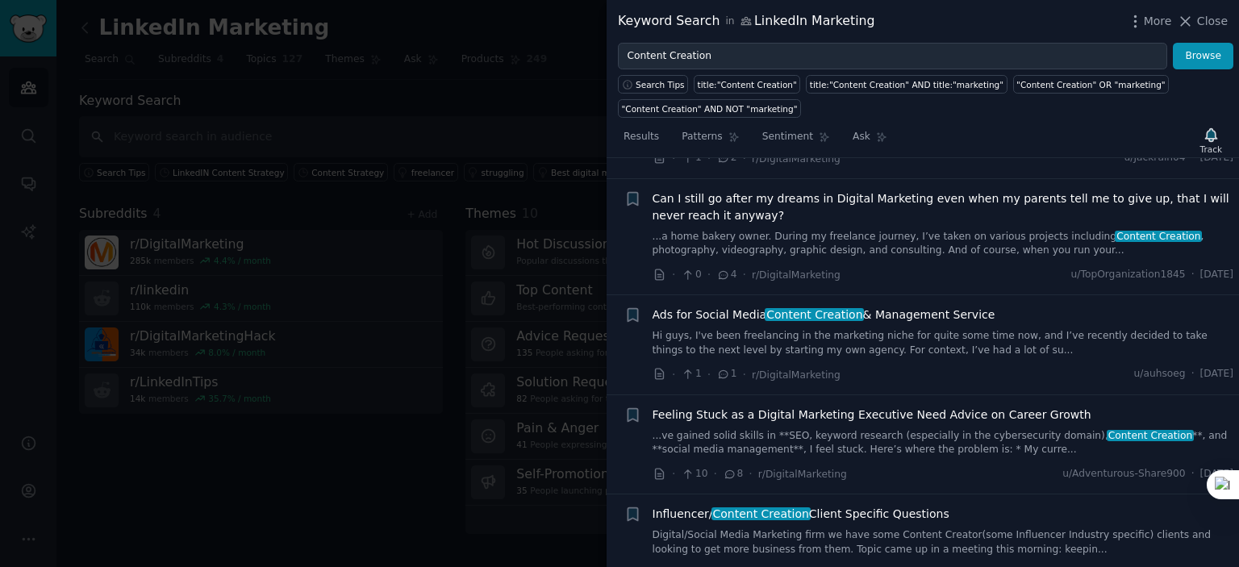
scroll to position [2276, 0]
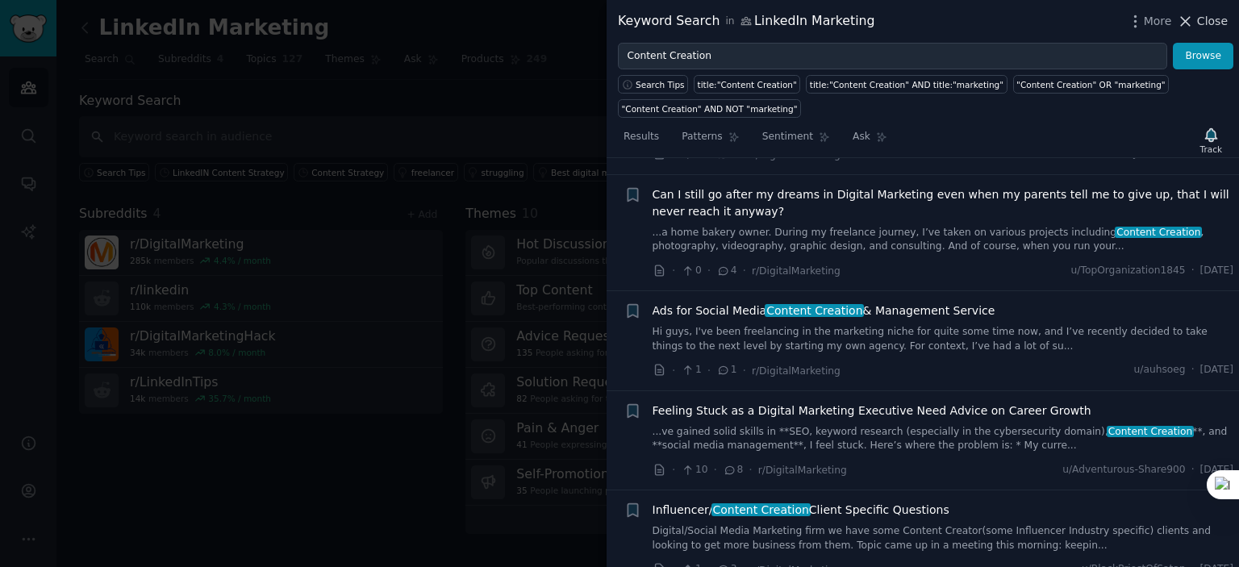
click at [1210, 19] on span "Close" at bounding box center [1212, 21] width 31 height 17
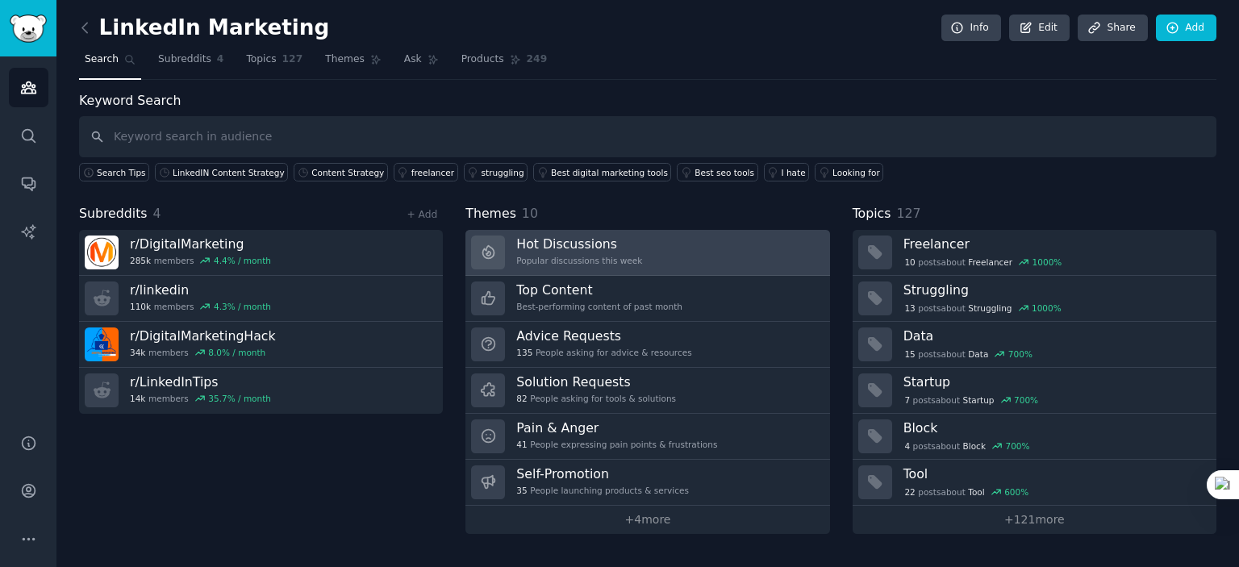
click at [595, 260] on div "Popular discussions this week" at bounding box center [579, 260] width 126 height 11
